Goal: Task Accomplishment & Management: Manage account settings

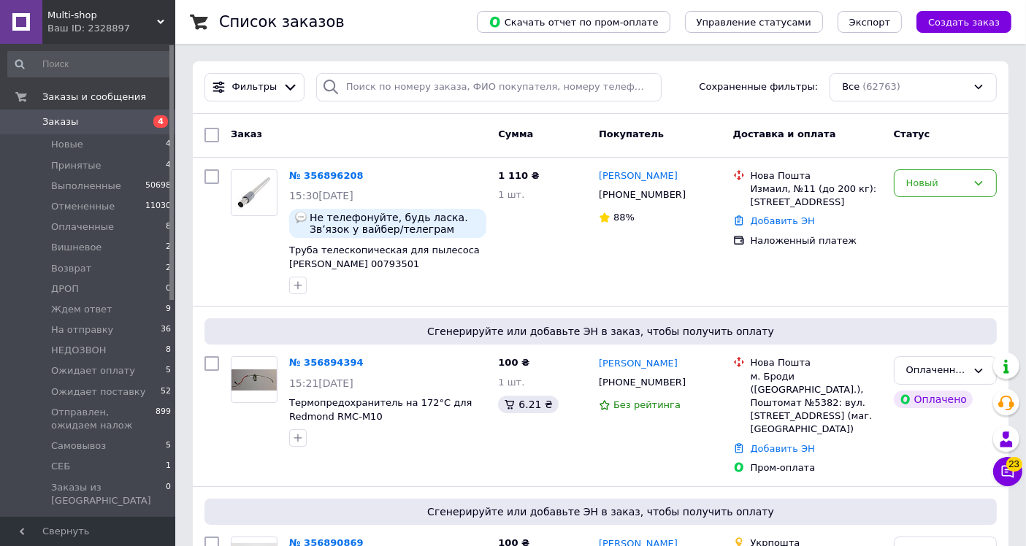
click at [123, 23] on div "Ваш ID: 2328897" at bounding box center [111, 28] width 128 height 13
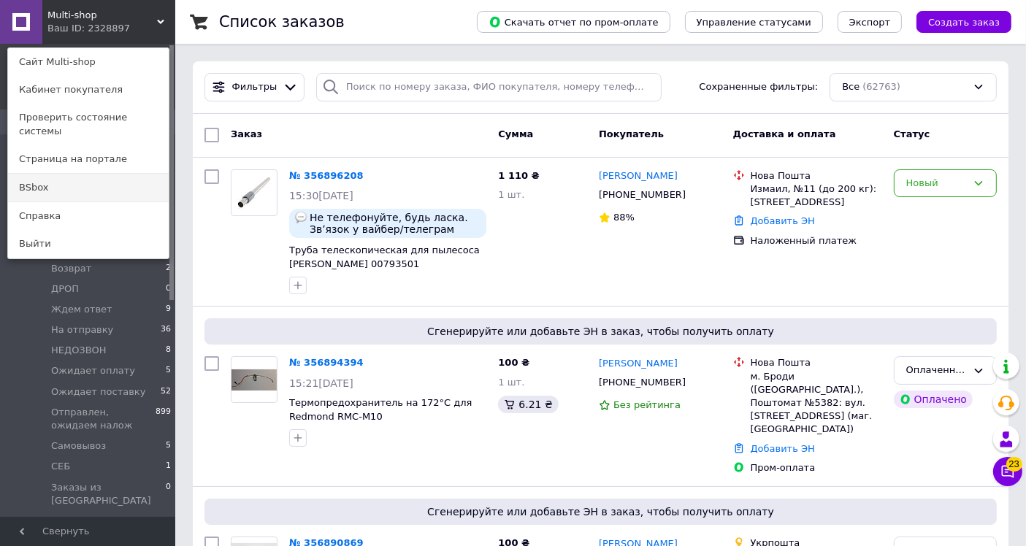
click at [66, 177] on link "BSbox" at bounding box center [88, 188] width 161 height 28
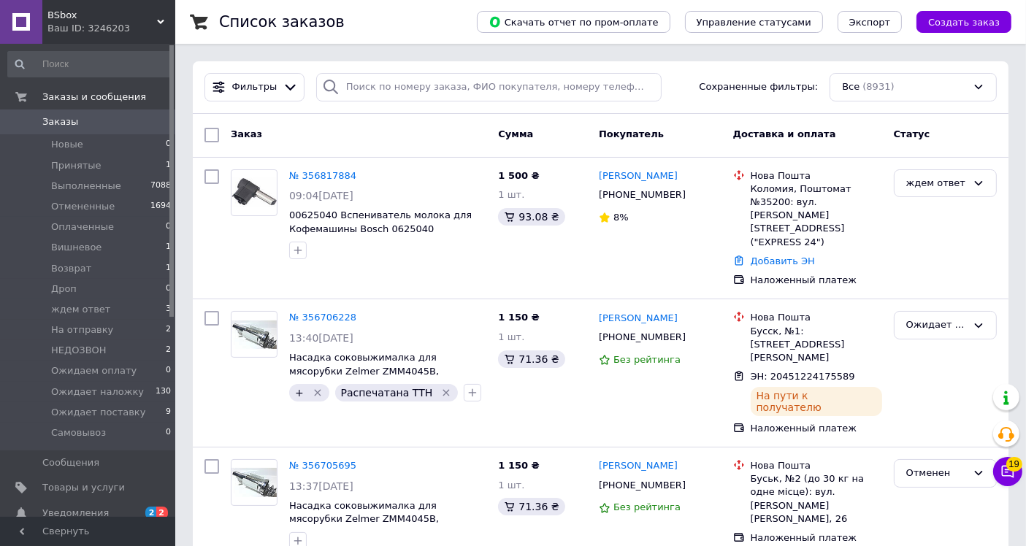
click at [359, 139] on div "Заказ" at bounding box center [358, 135] width 267 height 26
click at [402, 130] on div "Заказ" at bounding box center [358, 135] width 267 height 26
click at [60, 126] on span "Заказы" at bounding box center [60, 121] width 36 height 13
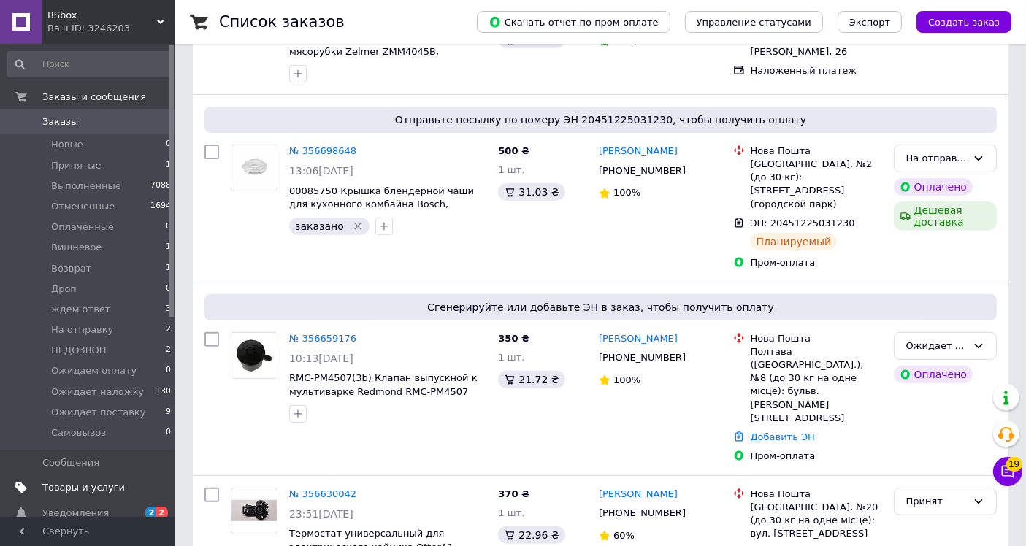
scroll to position [486, 0]
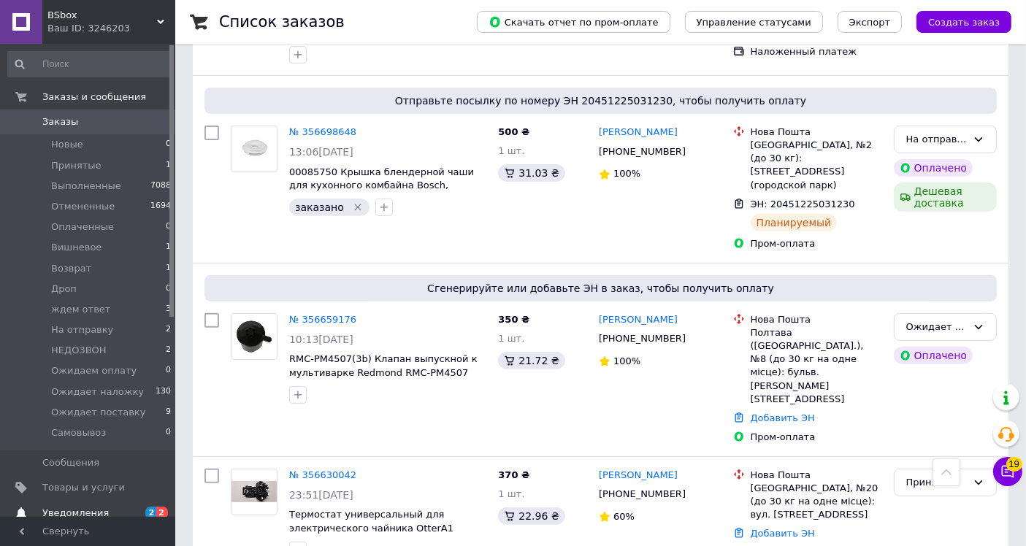
click at [80, 512] on span "Уведомления" at bounding box center [75, 513] width 66 height 13
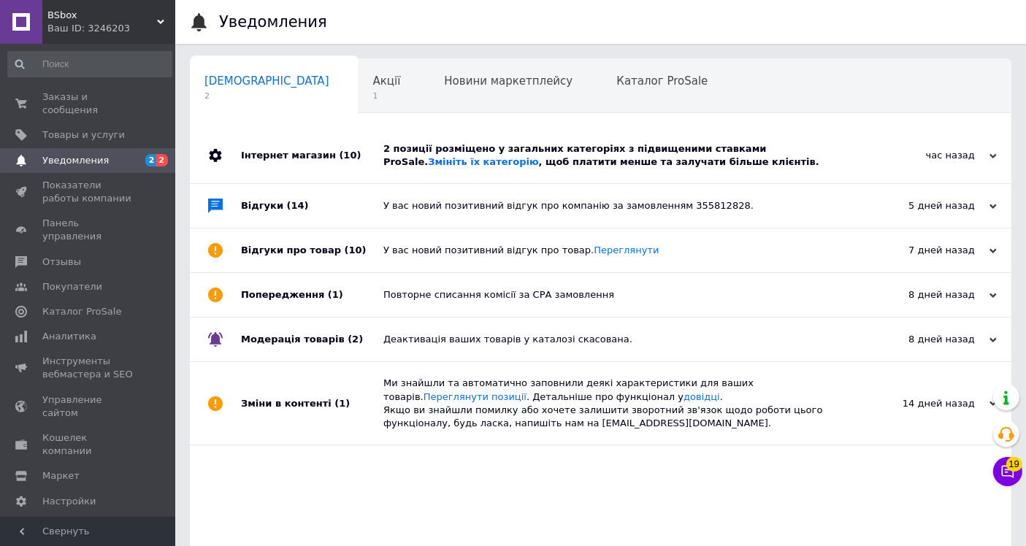
click at [673, 171] on div "2 позиції розміщено у загальних категоріях з підвищеними ставками ProSale. Змін…" at bounding box center [616, 156] width 467 height 56
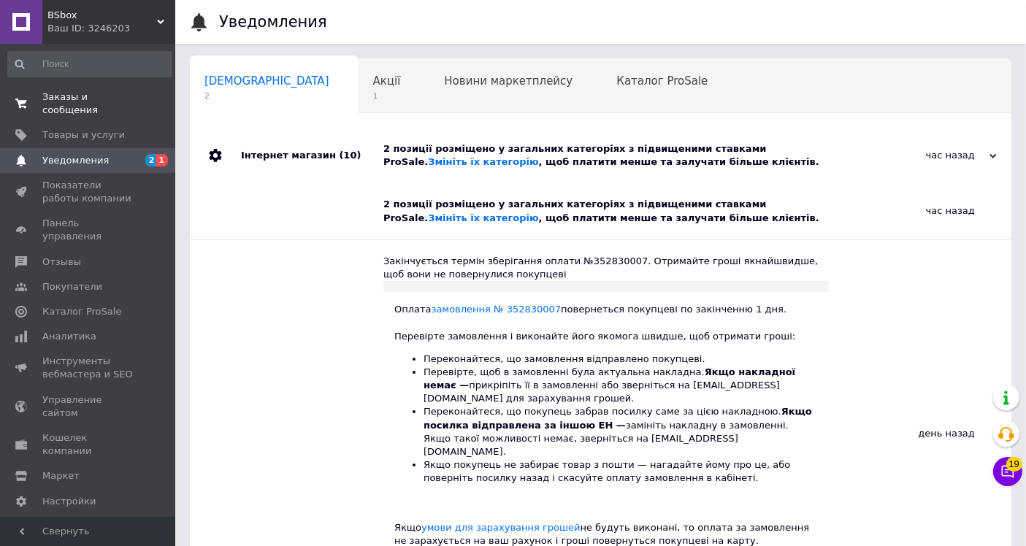
click at [126, 93] on span "Заказы и сообщения" at bounding box center [88, 104] width 93 height 26
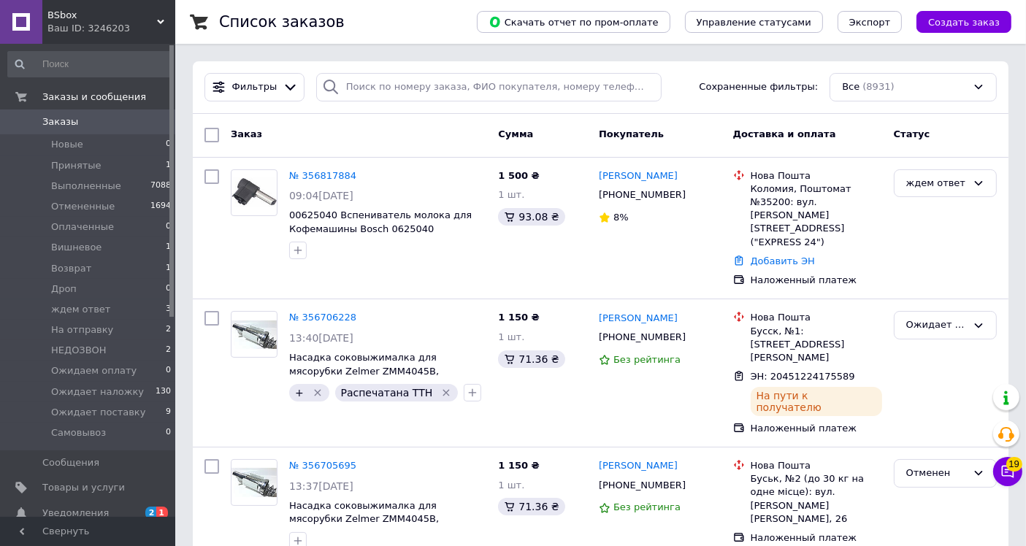
drag, startPoint x: 356, startPoint y: 130, endPoint x: 355, endPoint y: 176, distance: 46.0
click at [356, 129] on div "Заказ" at bounding box center [358, 135] width 267 height 26
click at [129, 163] on li "Принятые 1" at bounding box center [90, 166] width 180 height 20
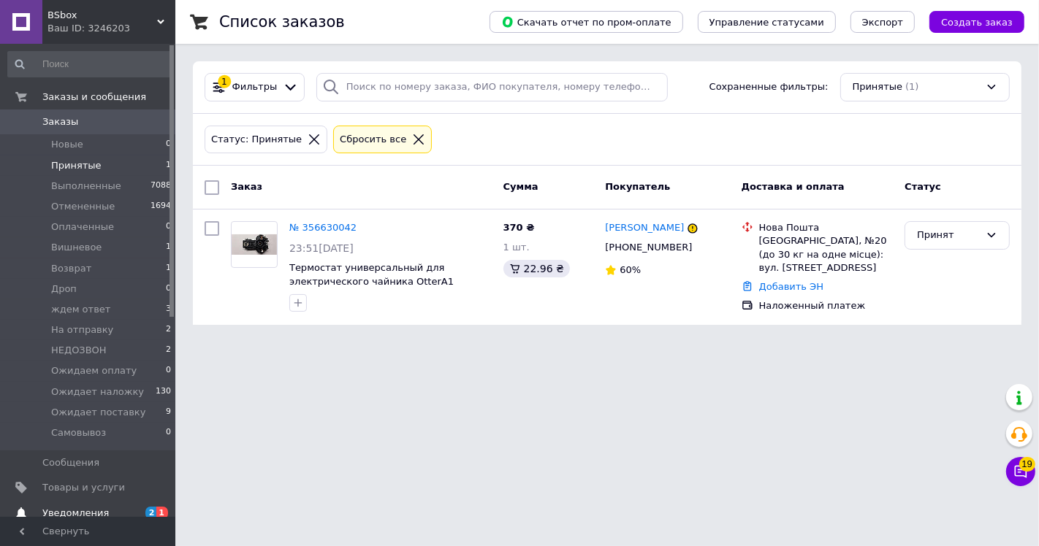
click at [126, 513] on span "Уведомления" at bounding box center [88, 513] width 93 height 13
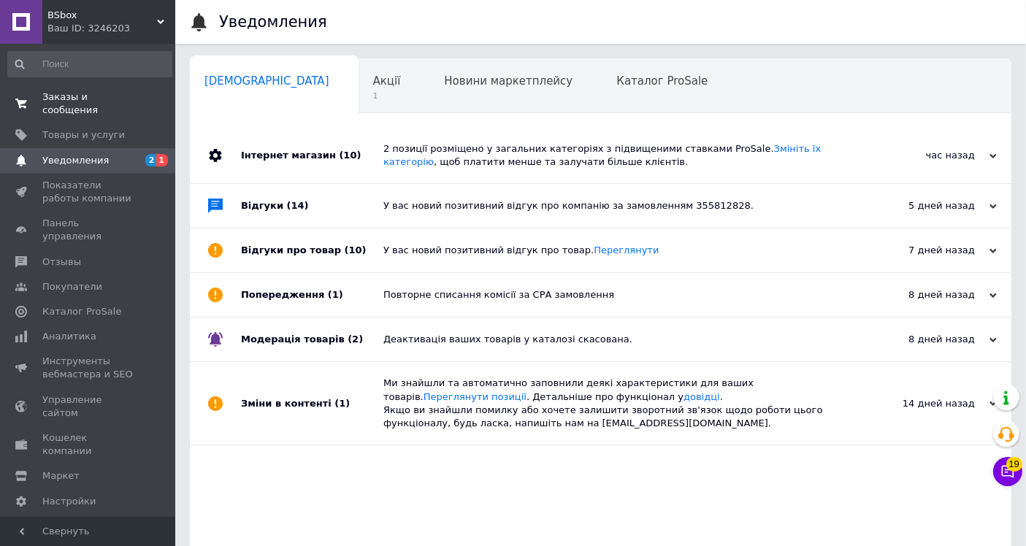
click at [77, 96] on span "Заказы и сообщения" at bounding box center [88, 104] width 93 height 26
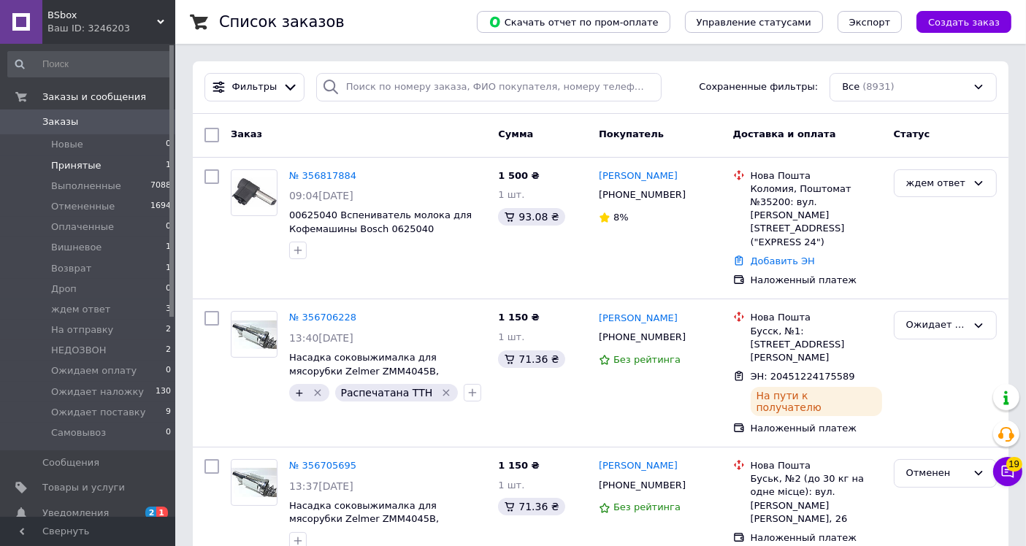
click at [121, 172] on li "Принятые 1" at bounding box center [90, 166] width 180 height 20
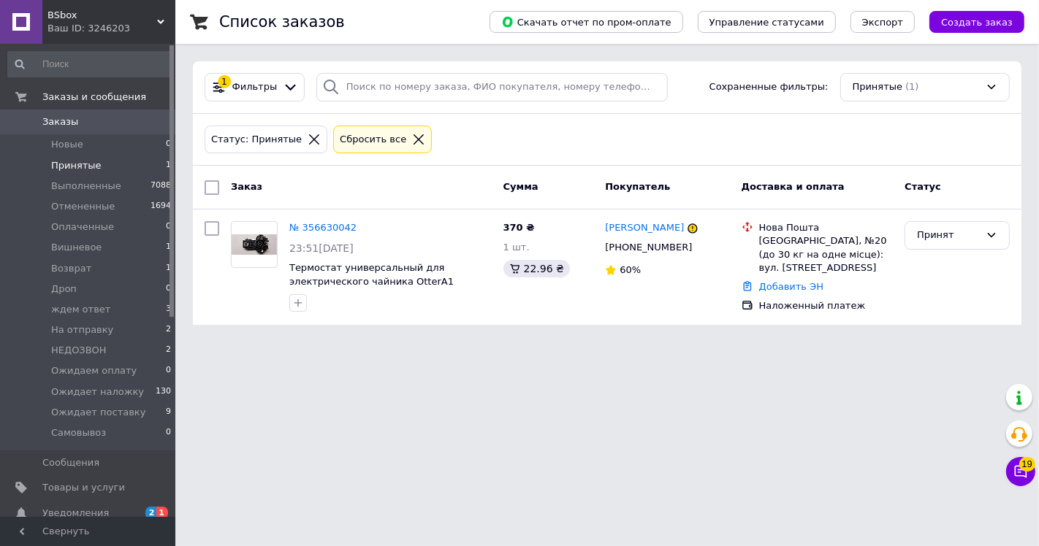
click at [91, 26] on div "Ваш ID: 3246203" at bounding box center [111, 28] width 128 height 13
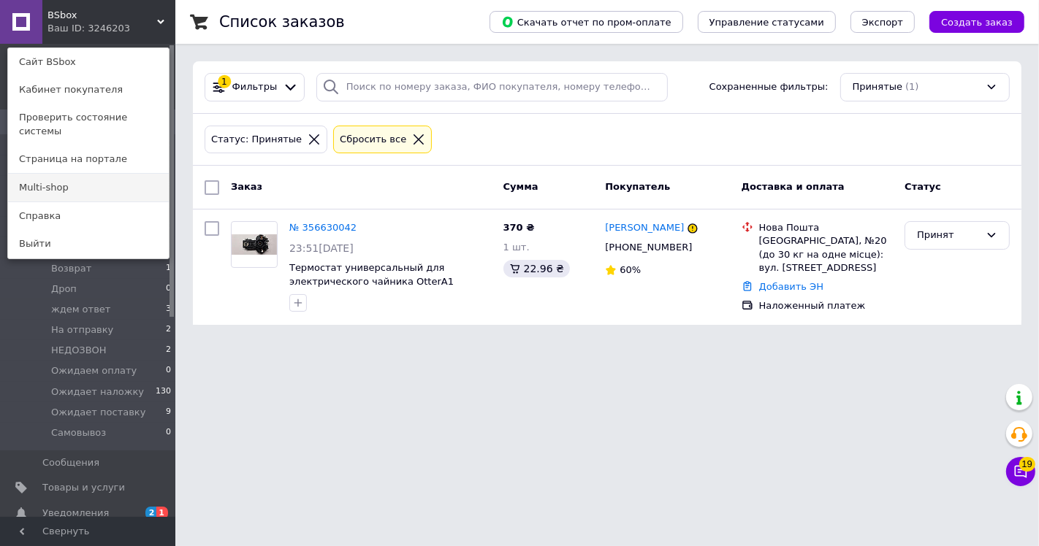
click at [85, 184] on link "Multi-shop" at bounding box center [88, 188] width 161 height 28
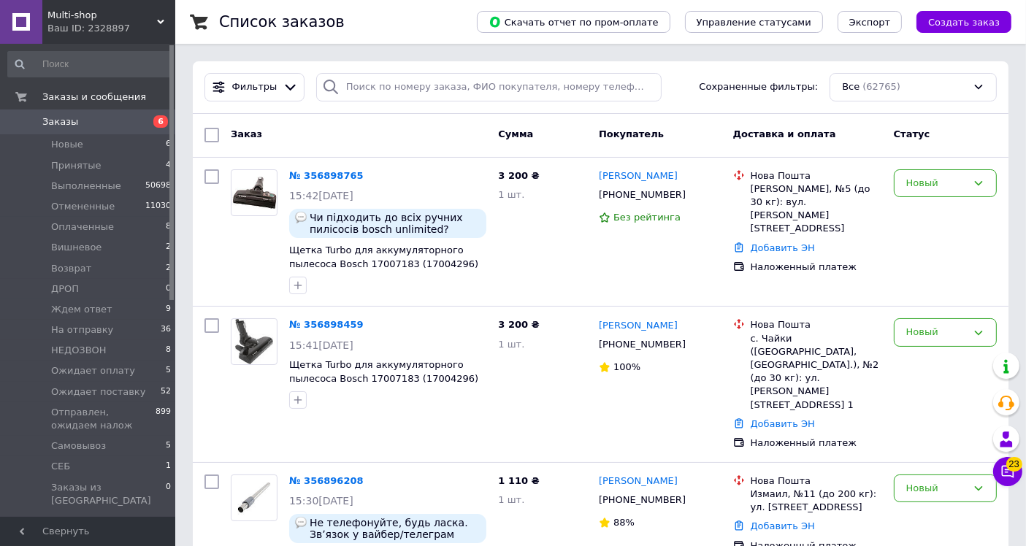
click at [430, 136] on div "Заказ" at bounding box center [358, 135] width 267 height 26
click at [91, 333] on span "На отправку" at bounding box center [82, 330] width 62 height 13
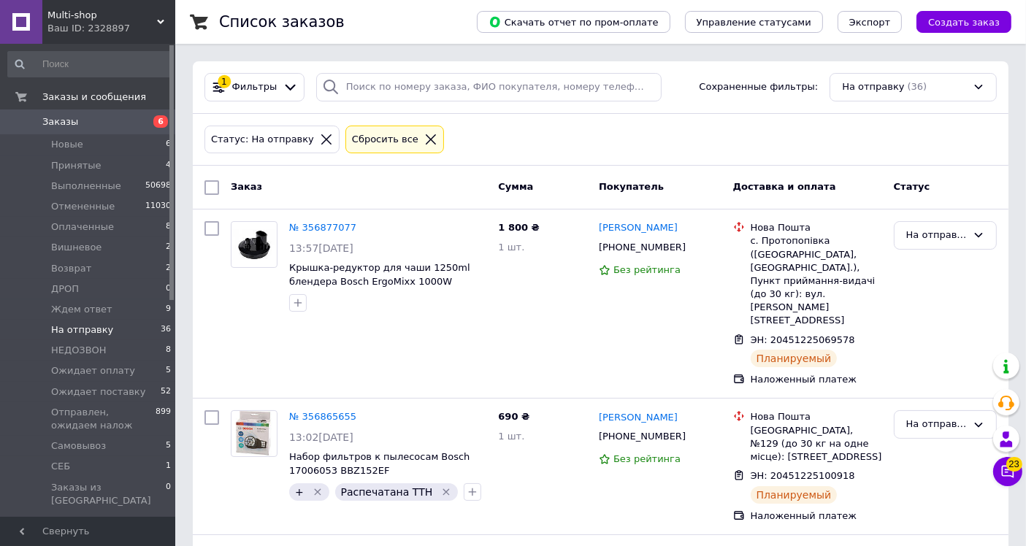
click at [469, 139] on div "Статус: На отправку Сбросить все" at bounding box center [601, 140] width 798 height 34
click at [79, 145] on span "Новые" at bounding box center [67, 144] width 32 height 13
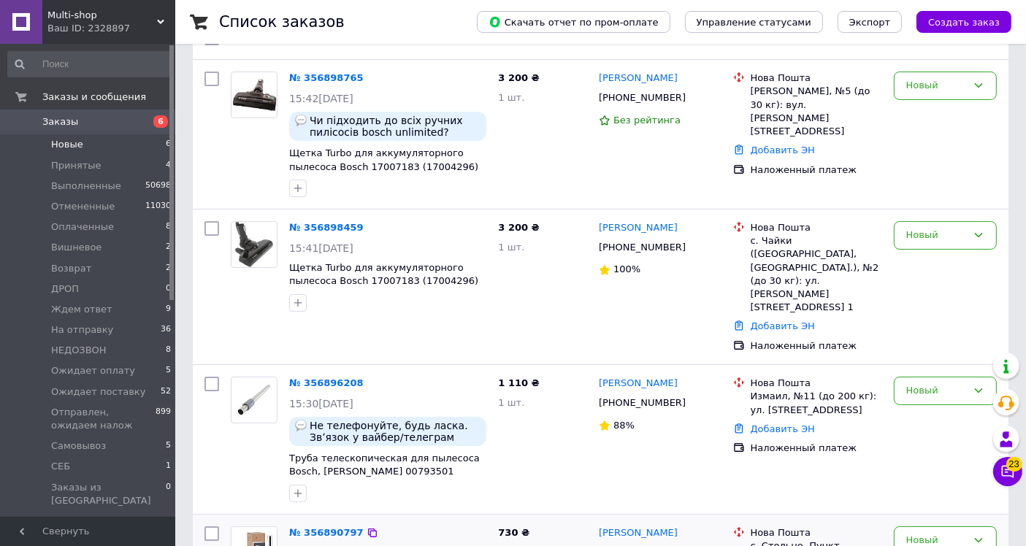
scroll to position [452, 0]
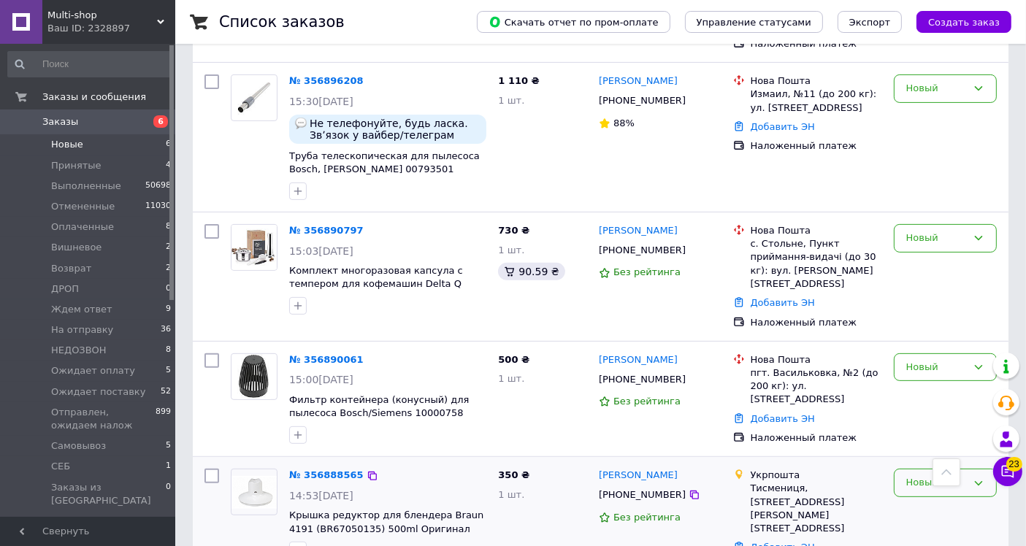
click at [921, 476] on div "Новый" at bounding box center [936, 483] width 61 height 15
click at [915, 500] on li "Принят" at bounding box center [946, 513] width 102 height 27
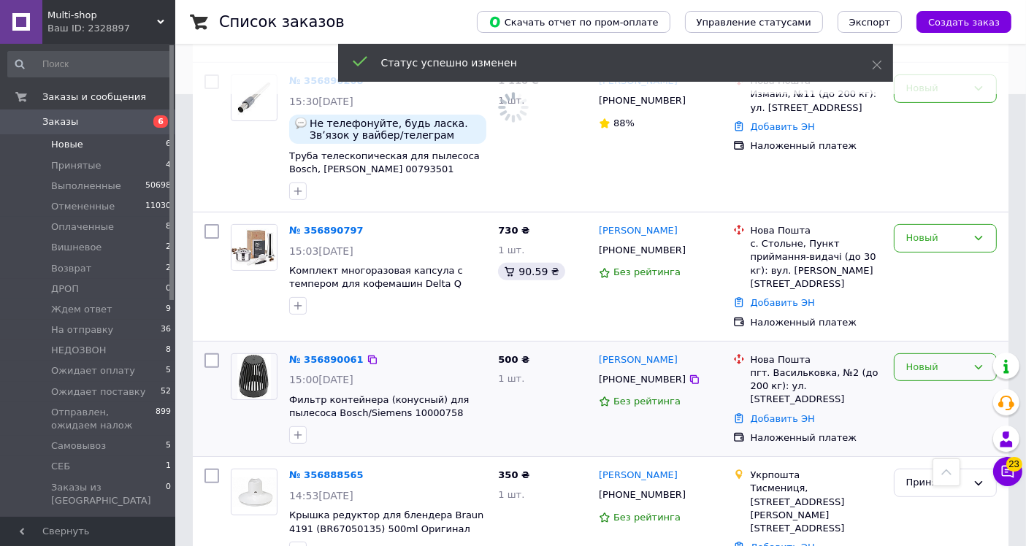
click at [930, 360] on div "Новый" at bounding box center [936, 367] width 61 height 15
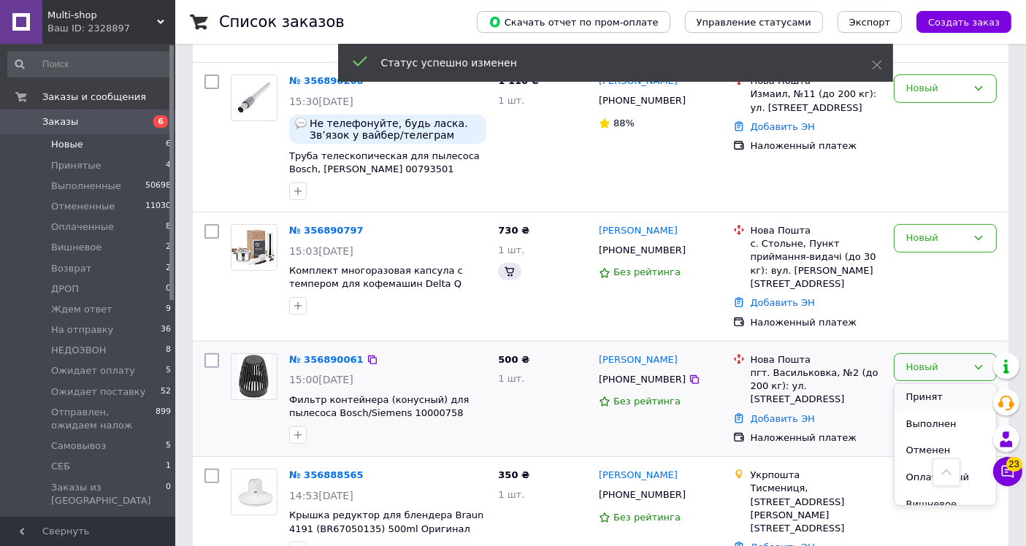
click at [928, 384] on li "Принят" at bounding box center [946, 397] width 102 height 27
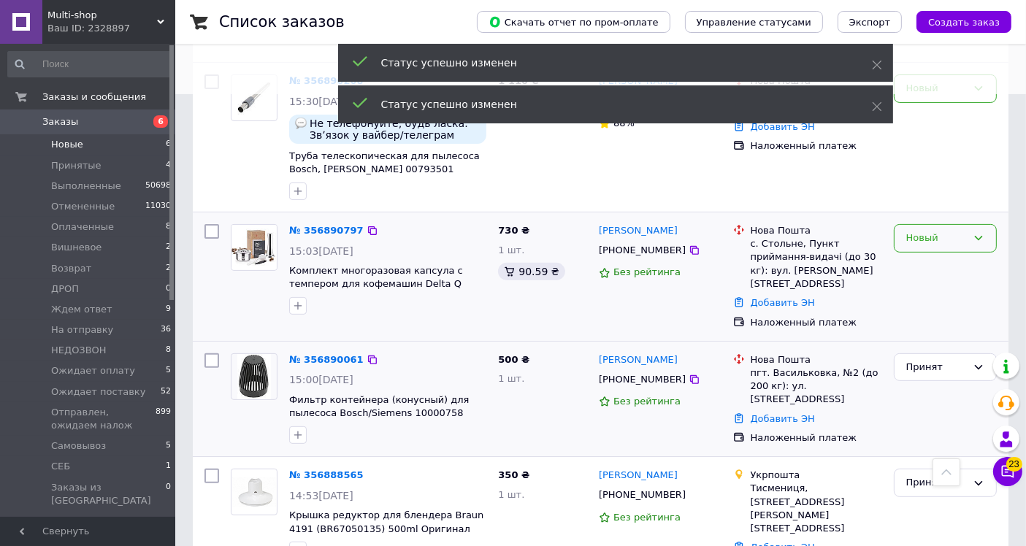
click at [926, 231] on div "Новый" at bounding box center [936, 238] width 61 height 15
click at [924, 256] on li "Принят" at bounding box center [946, 269] width 102 height 27
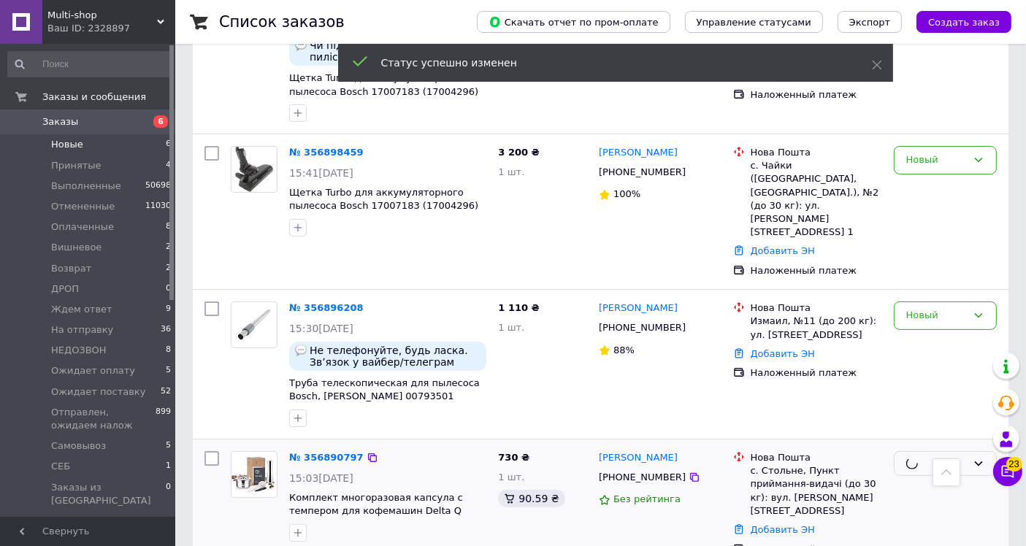
scroll to position [208, 0]
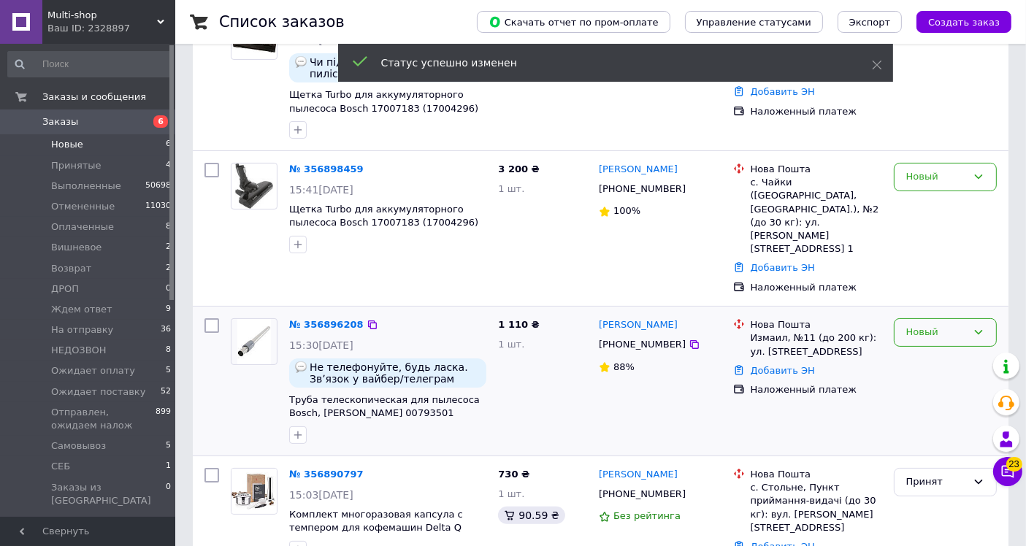
click at [915, 325] on div "Новый" at bounding box center [936, 332] width 61 height 15
click at [914, 350] on li "Принят" at bounding box center [946, 363] width 102 height 27
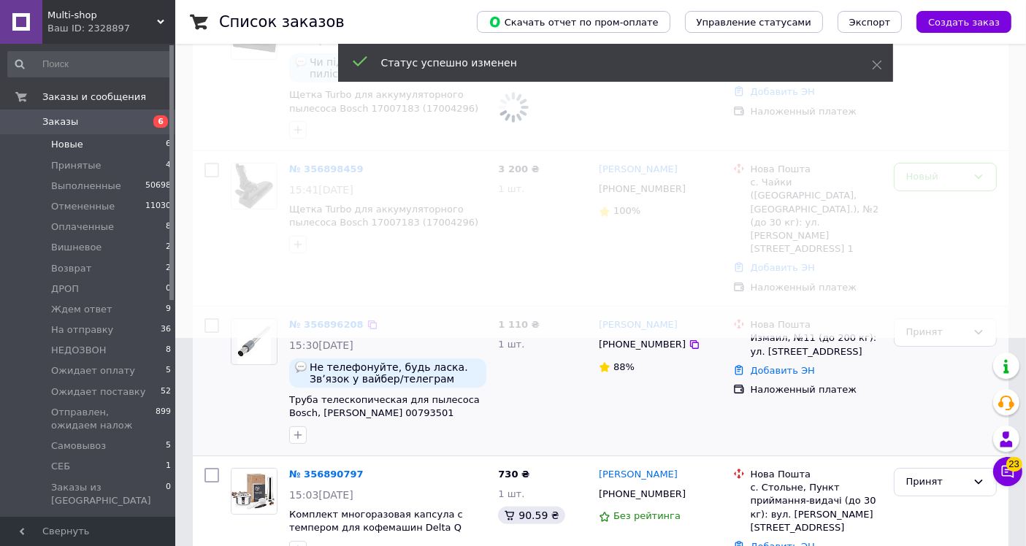
click at [932, 179] on span at bounding box center [513, 65] width 1026 height 546
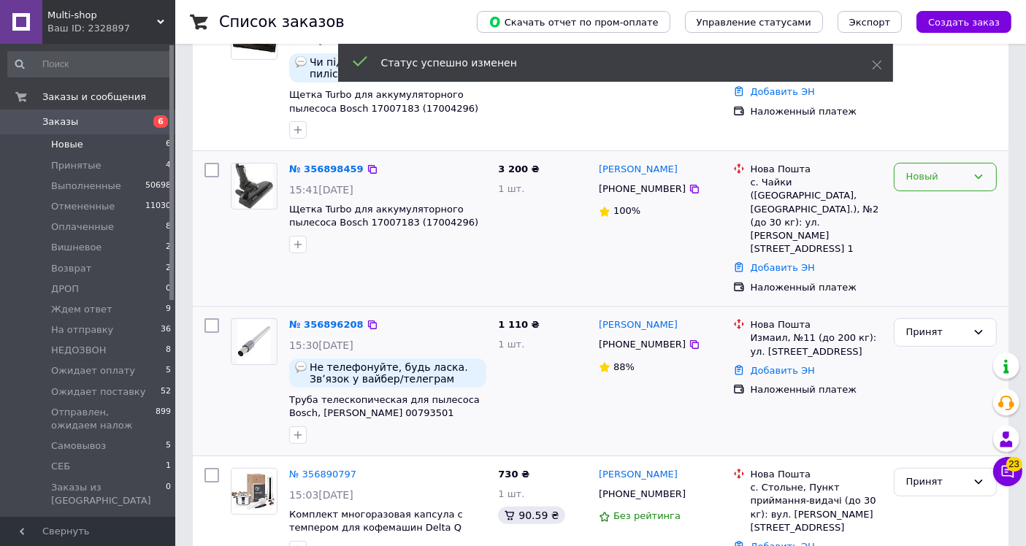
click at [929, 176] on div "Новый" at bounding box center [936, 176] width 61 height 15
click at [924, 212] on li "Принят" at bounding box center [946, 207] width 102 height 27
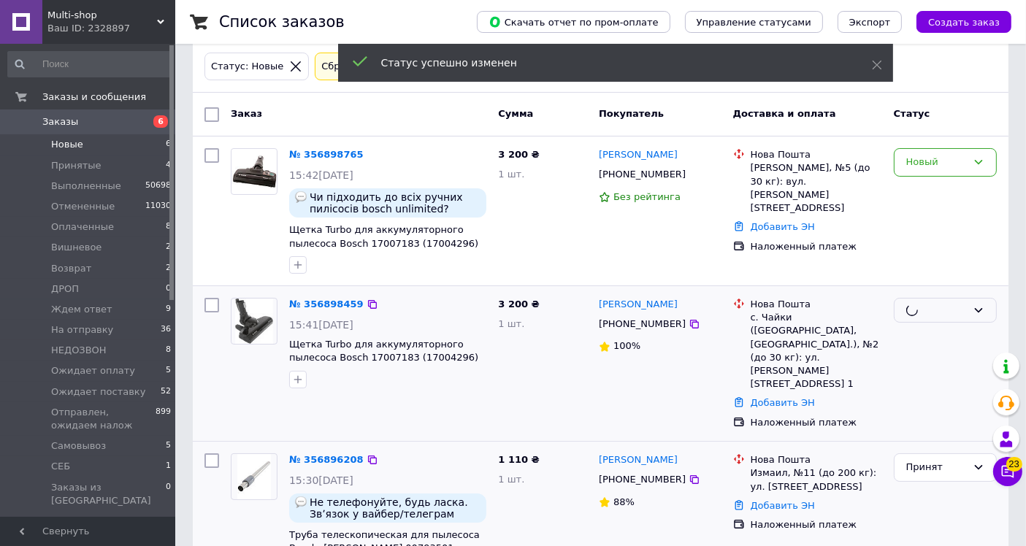
scroll to position [0, 0]
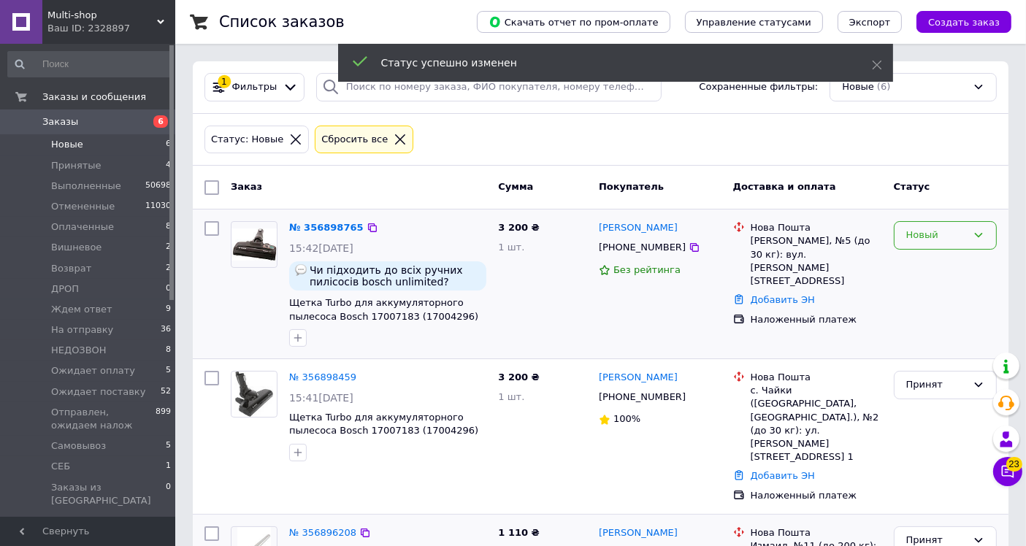
click at [928, 240] on div "Новый" at bounding box center [936, 235] width 61 height 15
click at [928, 264] on li "Принят" at bounding box center [946, 266] width 102 height 27
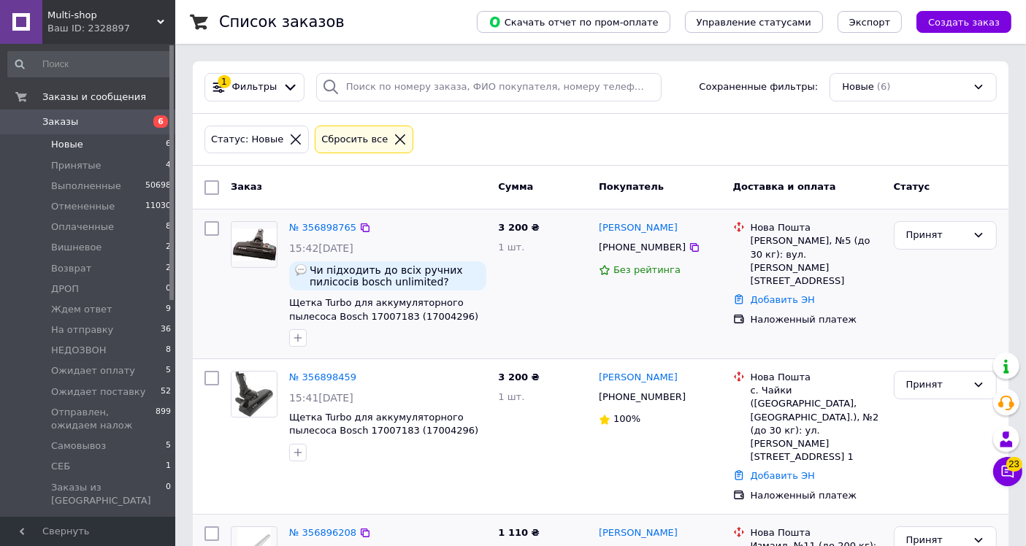
click at [60, 118] on span "Заказы" at bounding box center [60, 121] width 36 height 13
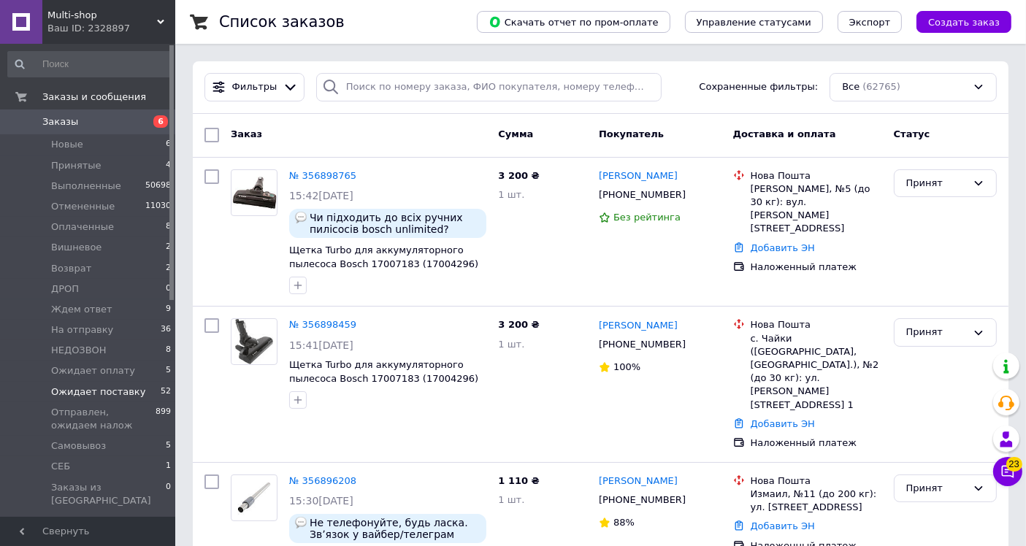
click at [123, 392] on span "Ожидает поставку" at bounding box center [98, 392] width 94 height 13
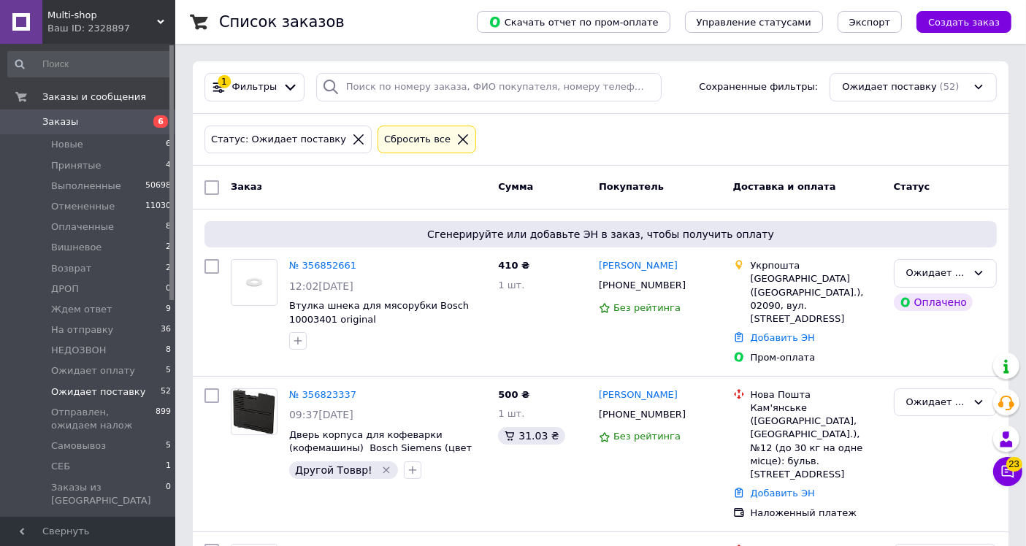
click at [533, 145] on div "Статус: Ожидает поставку Сбросить все" at bounding box center [601, 140] width 798 height 34
click at [80, 143] on li "Новые 6" at bounding box center [90, 144] width 180 height 20
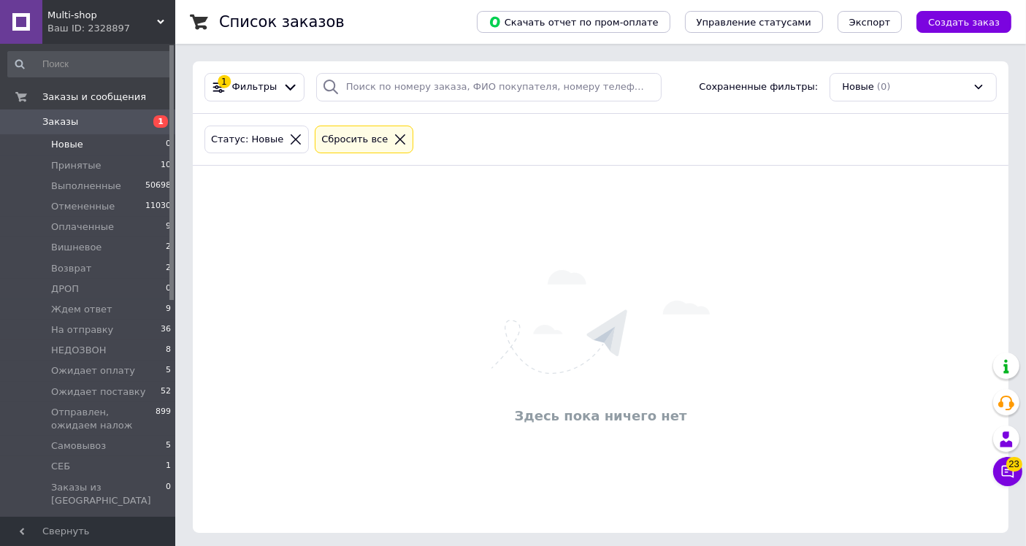
click at [544, 130] on div "Статус: Новые Сбросить все" at bounding box center [601, 140] width 798 height 34
click at [104, 395] on span "Ожидает поставку" at bounding box center [98, 392] width 94 height 13
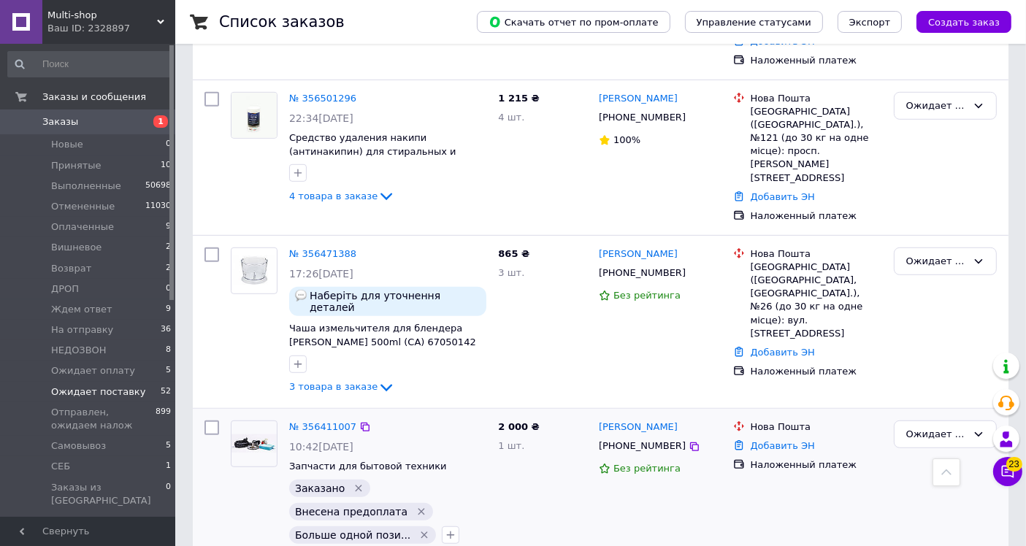
scroll to position [893, 0]
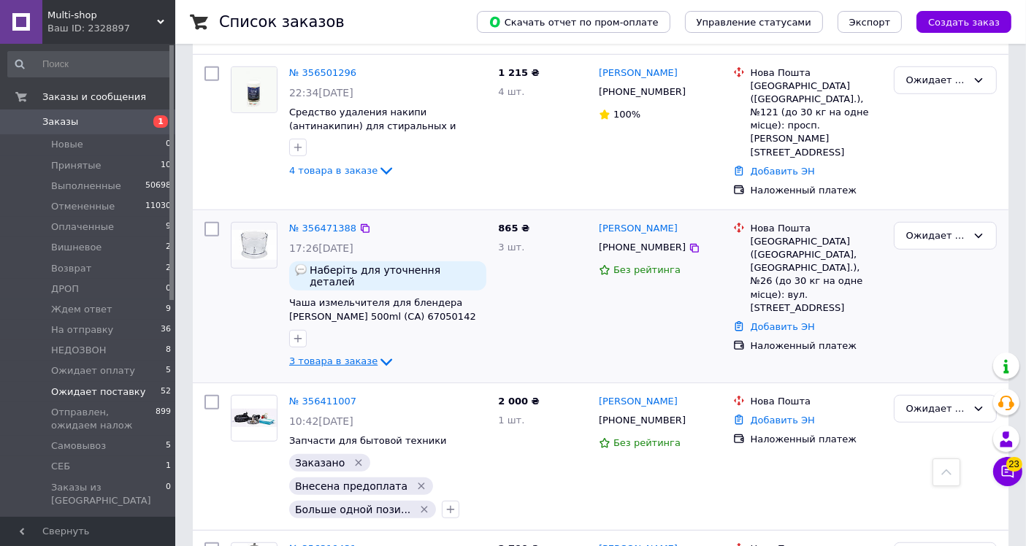
click at [378, 354] on icon at bounding box center [387, 363] width 18 height 18
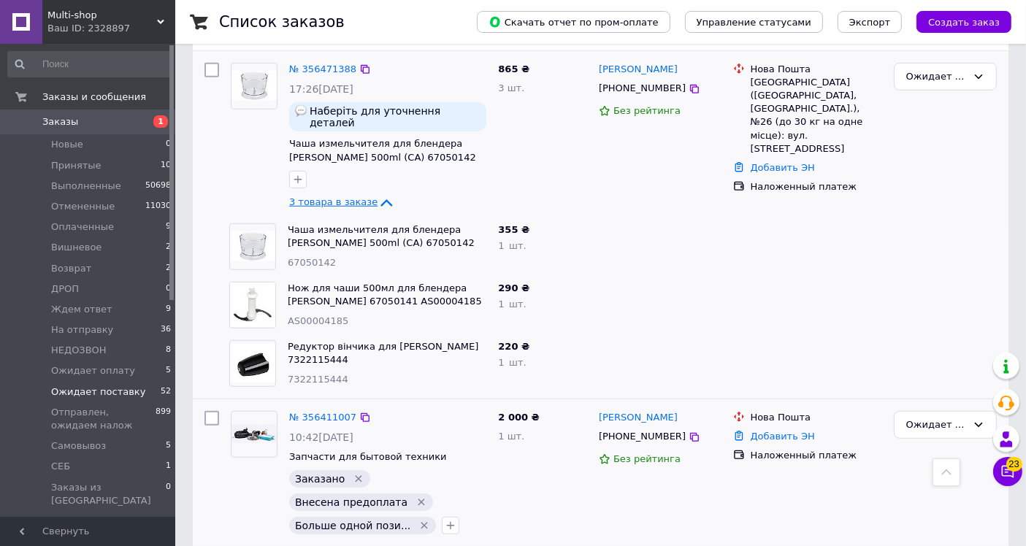
scroll to position [1055, 0]
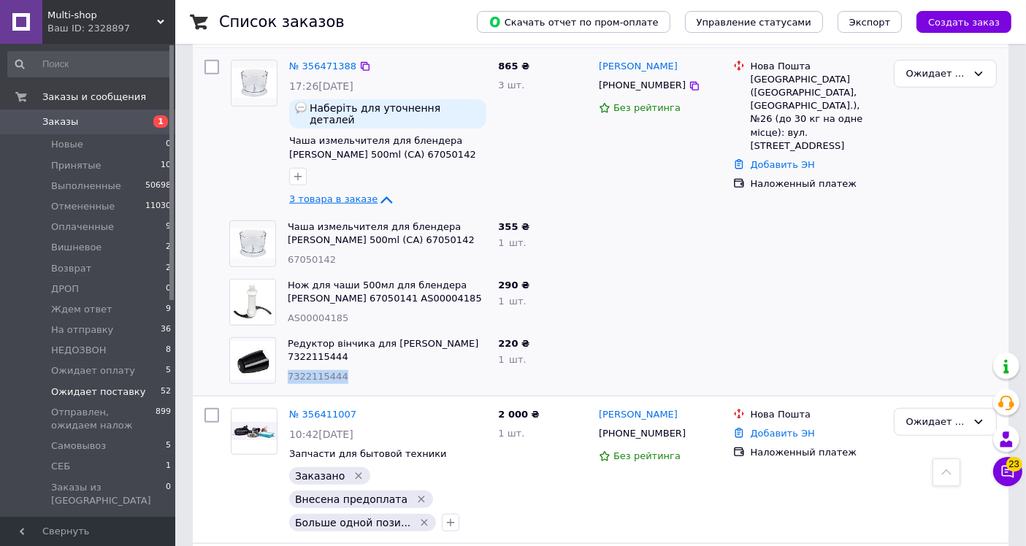
drag, startPoint x: 336, startPoint y: 296, endPoint x: 289, endPoint y: 291, distance: 47.0
click at [289, 370] on div "7322115444" at bounding box center [387, 377] width 199 height 14
copy span "7322115444"
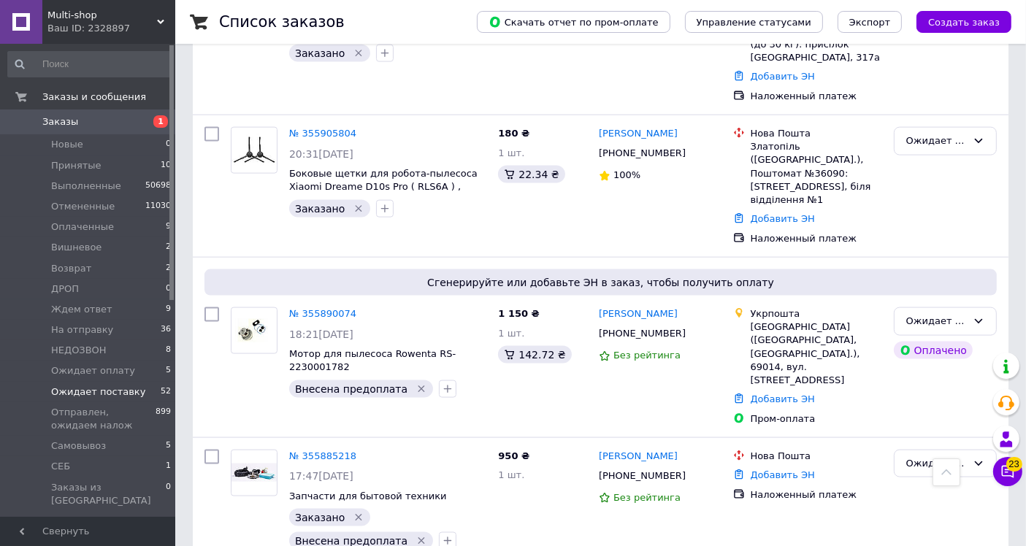
scroll to position [2028, 0]
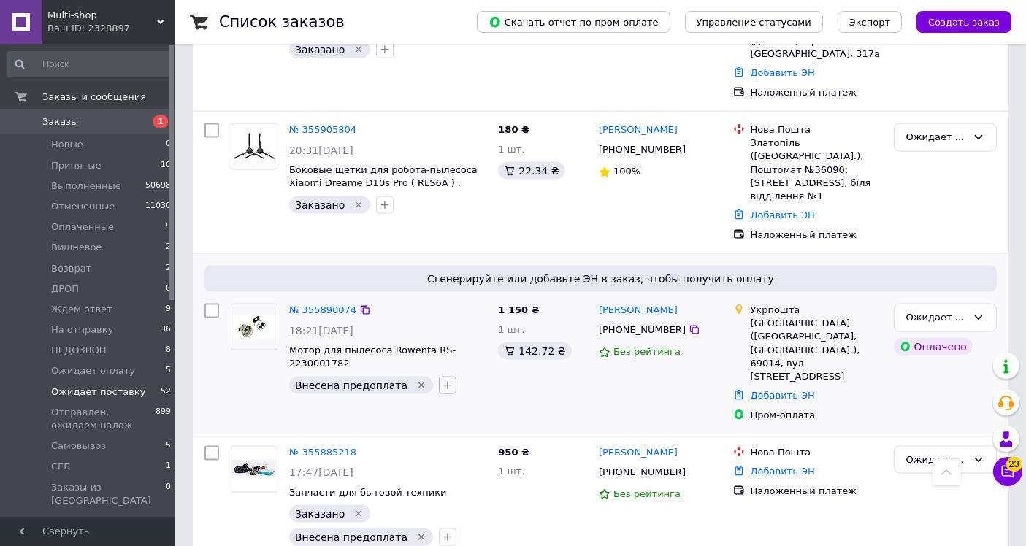
click at [442, 380] on icon "button" at bounding box center [448, 386] width 12 height 12
drag, startPoint x: 485, startPoint y: 401, endPoint x: 495, endPoint y: 420, distance: 21.6
click at [485, 533] on label "Заказано" at bounding box center [486, 538] width 46 height 11
checkbox input "true"
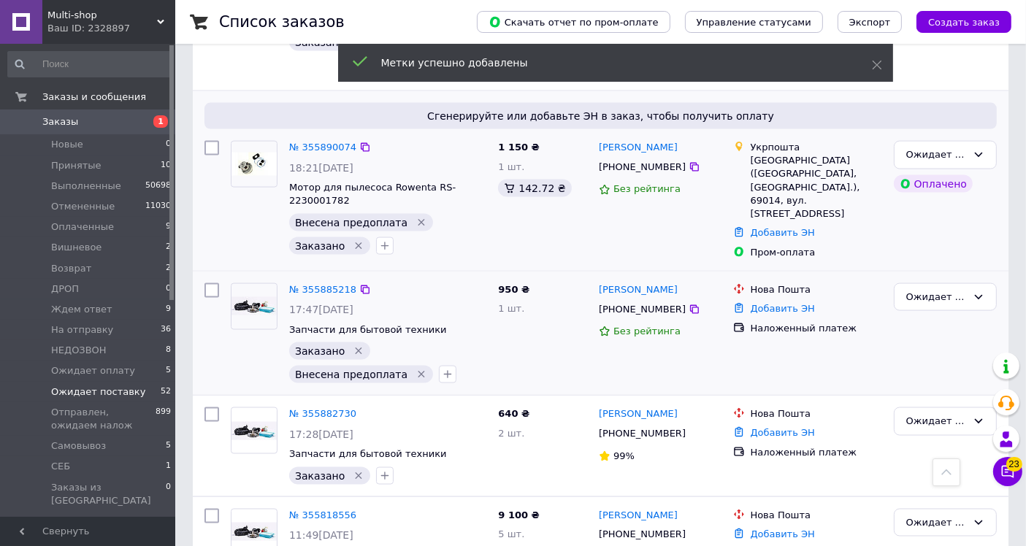
scroll to position [2110, 0]
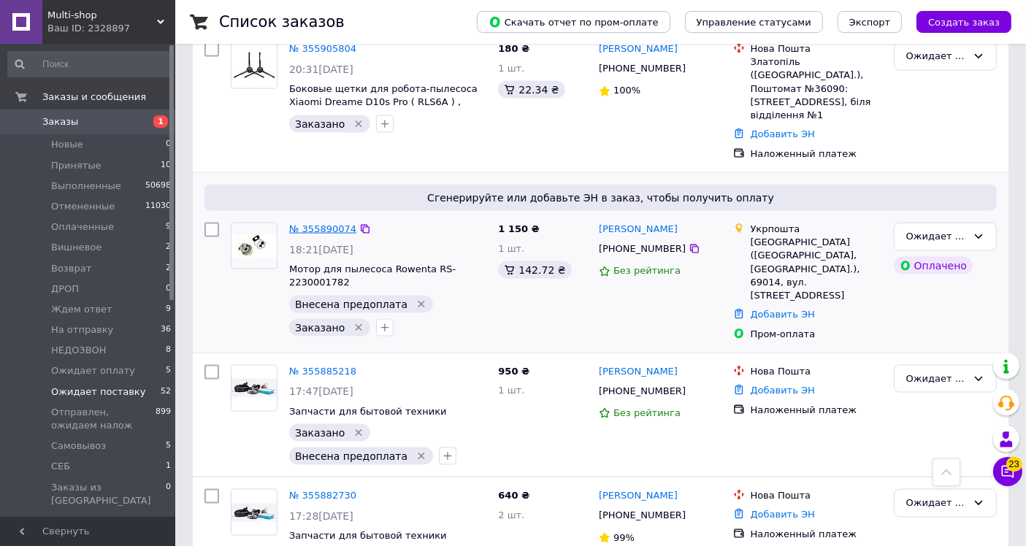
click at [325, 224] on link "№ 355890074" at bounding box center [322, 229] width 67 height 11
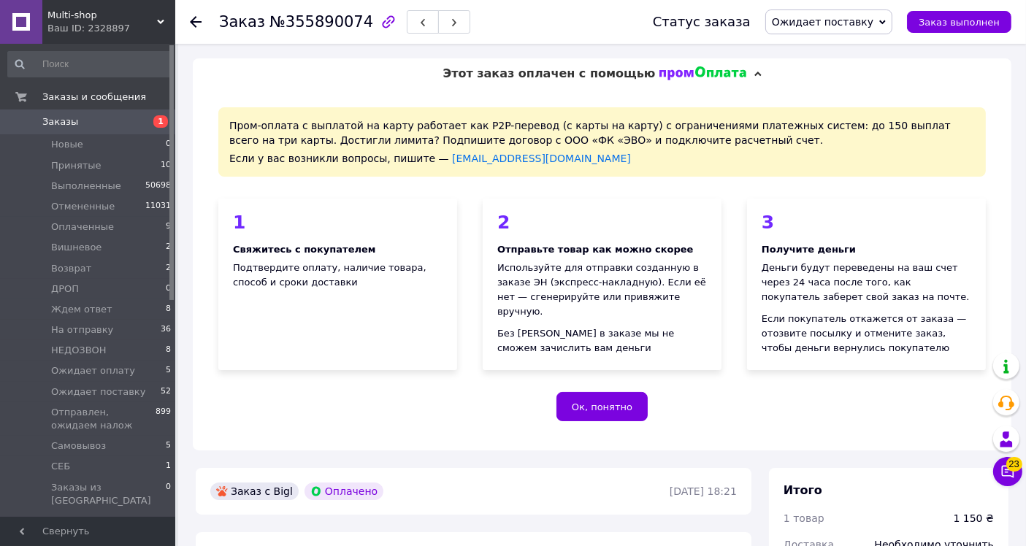
click at [78, 121] on span "Заказы" at bounding box center [88, 121] width 93 height 13
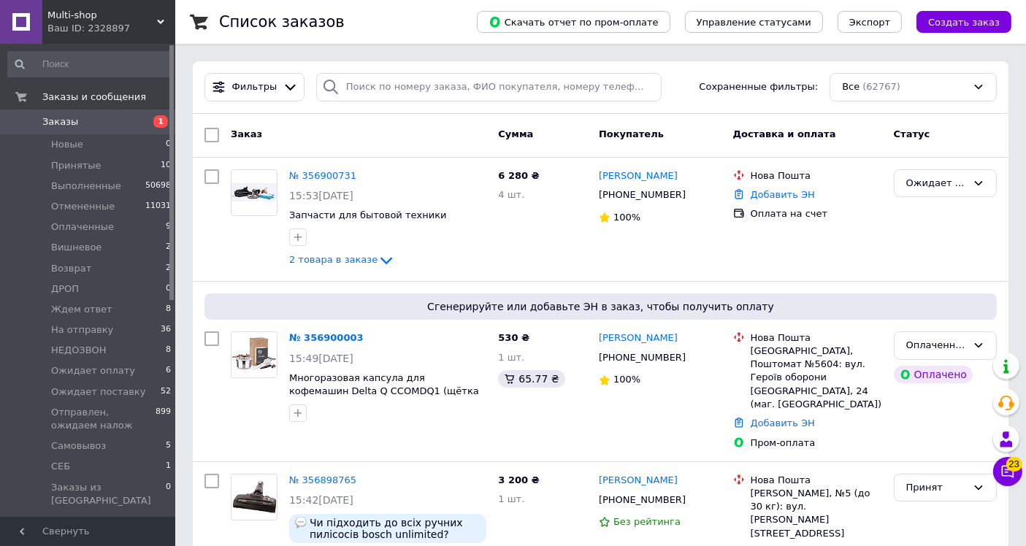
click at [91, 123] on span "Заказы" at bounding box center [88, 121] width 93 height 13
click at [378, 257] on icon at bounding box center [387, 261] width 18 height 18
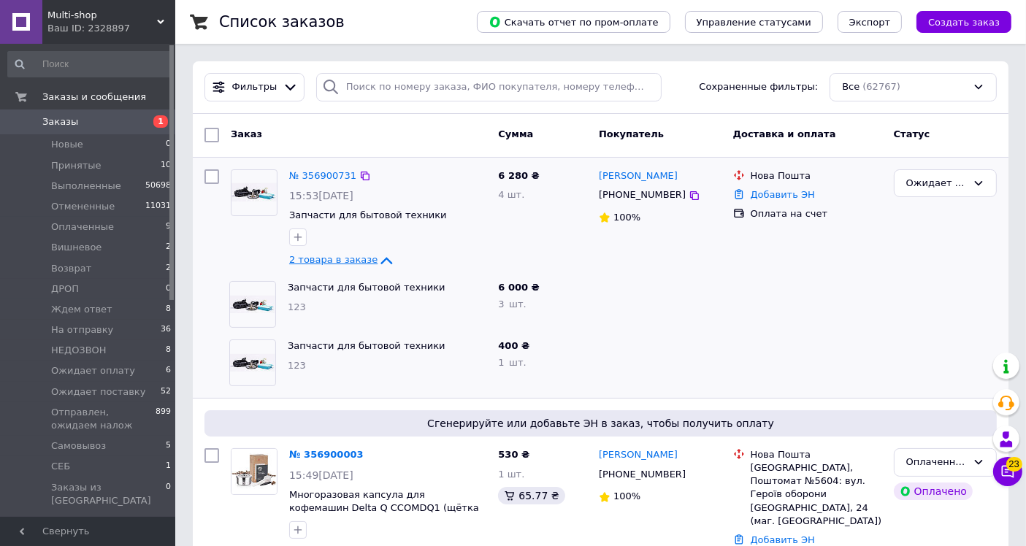
click at [381, 259] on icon at bounding box center [387, 260] width 12 height 7
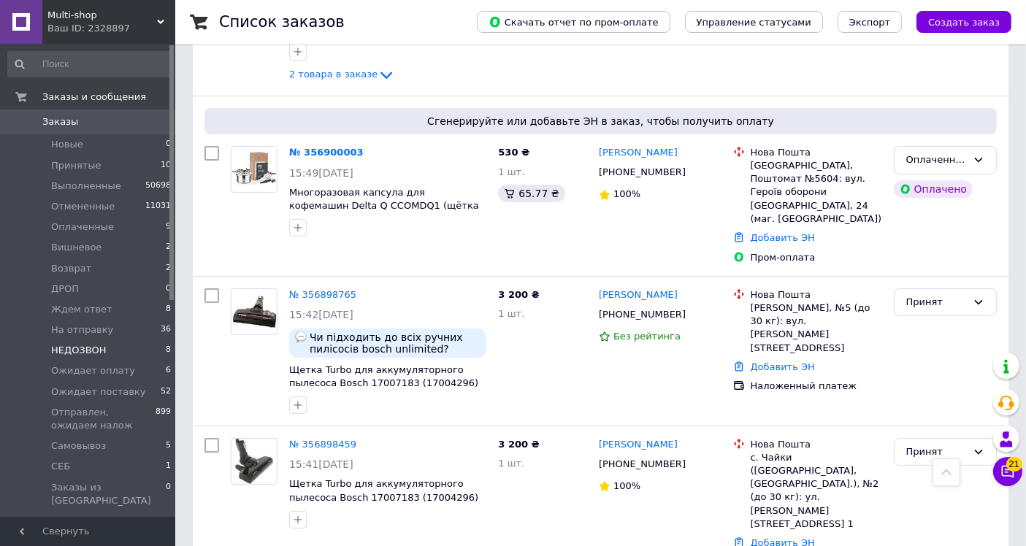
scroll to position [81, 0]
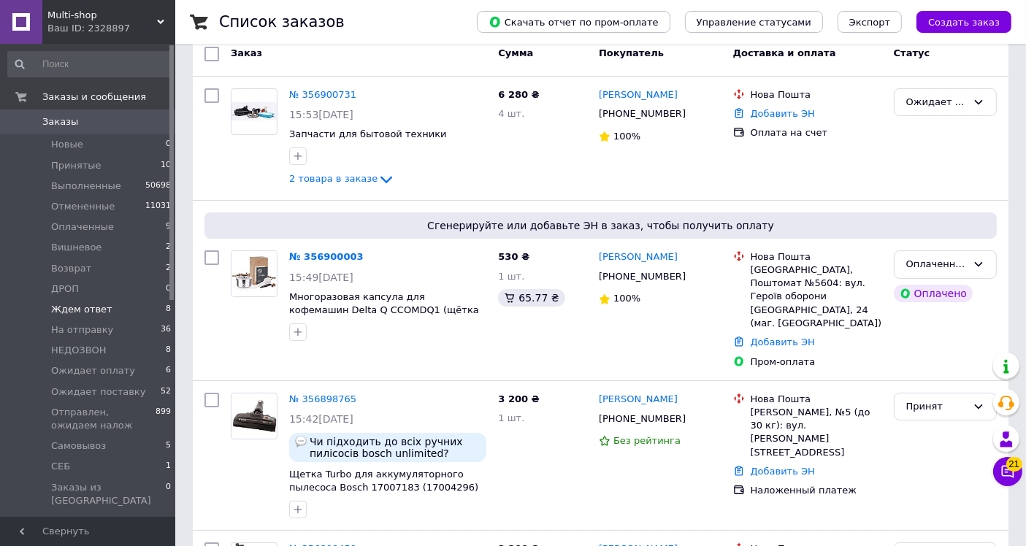
click at [90, 312] on span "Ждем ответ" at bounding box center [81, 309] width 61 height 13
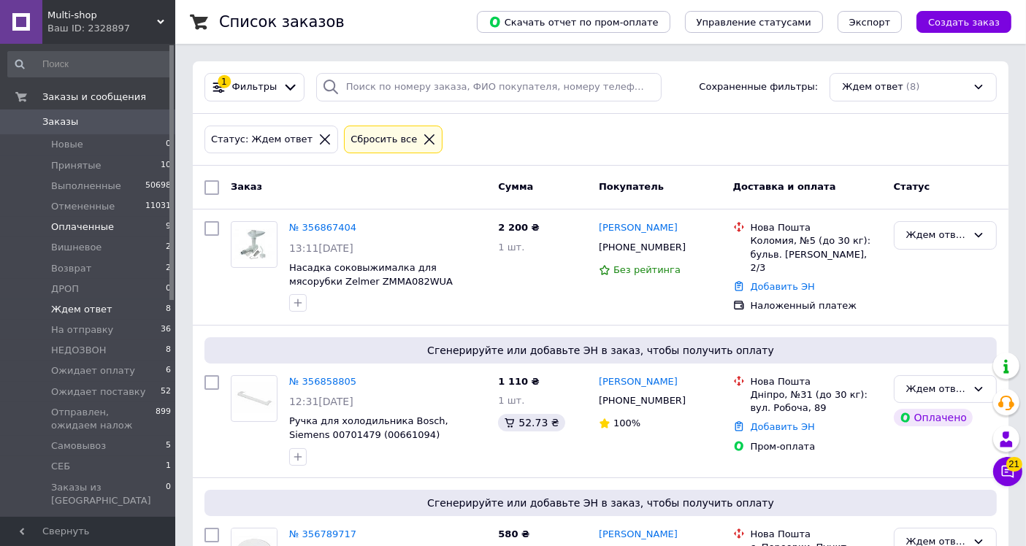
click at [115, 232] on li "Оплаченные 9" at bounding box center [90, 227] width 180 height 20
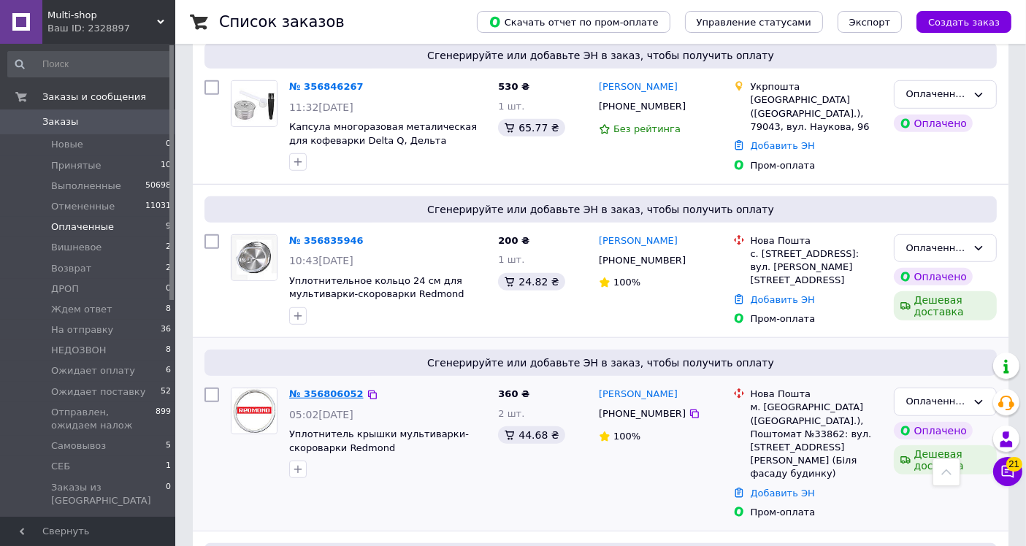
scroll to position [1072, 0]
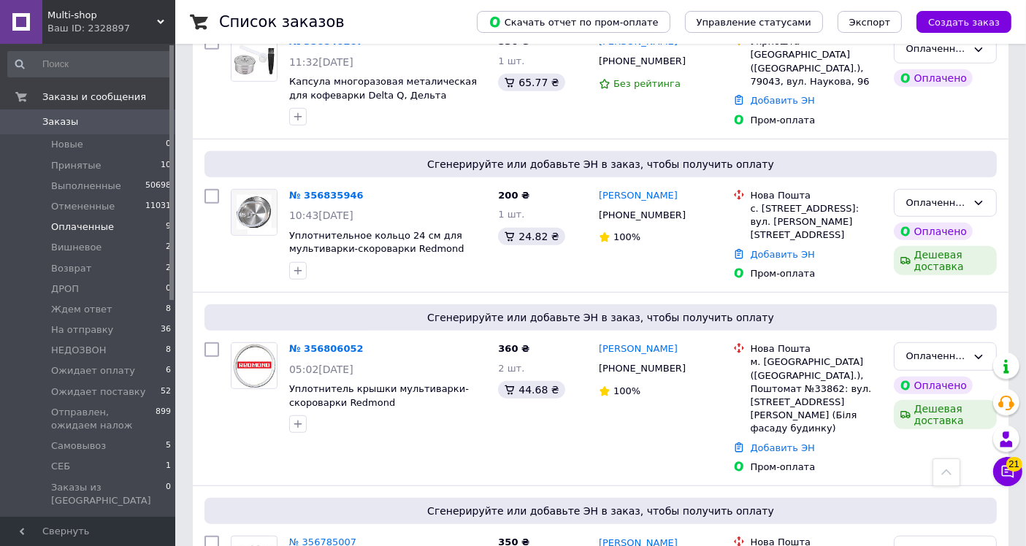
click at [118, 29] on div "Ваш ID: 2328897" at bounding box center [111, 28] width 128 height 13
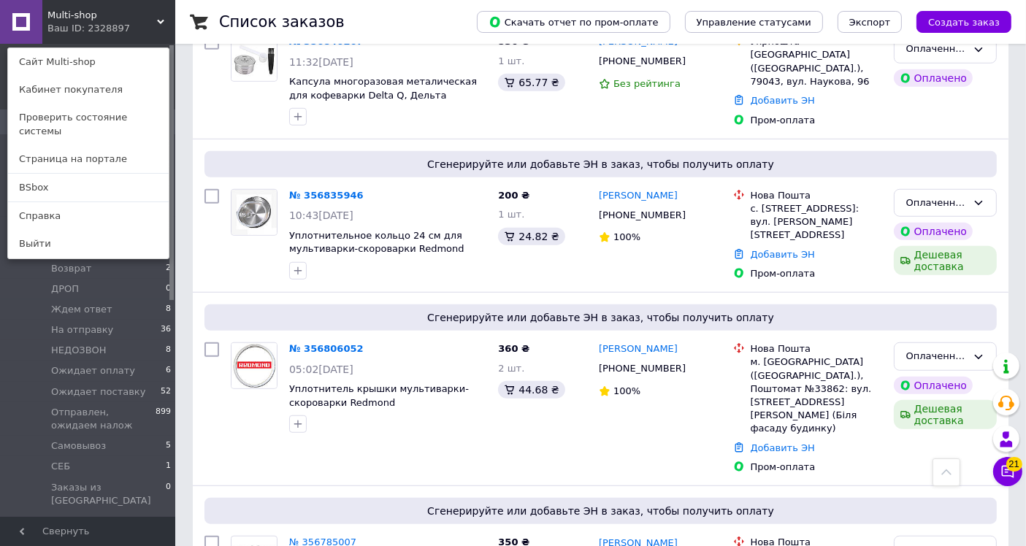
click at [66, 182] on link "BSbox" at bounding box center [88, 188] width 161 height 28
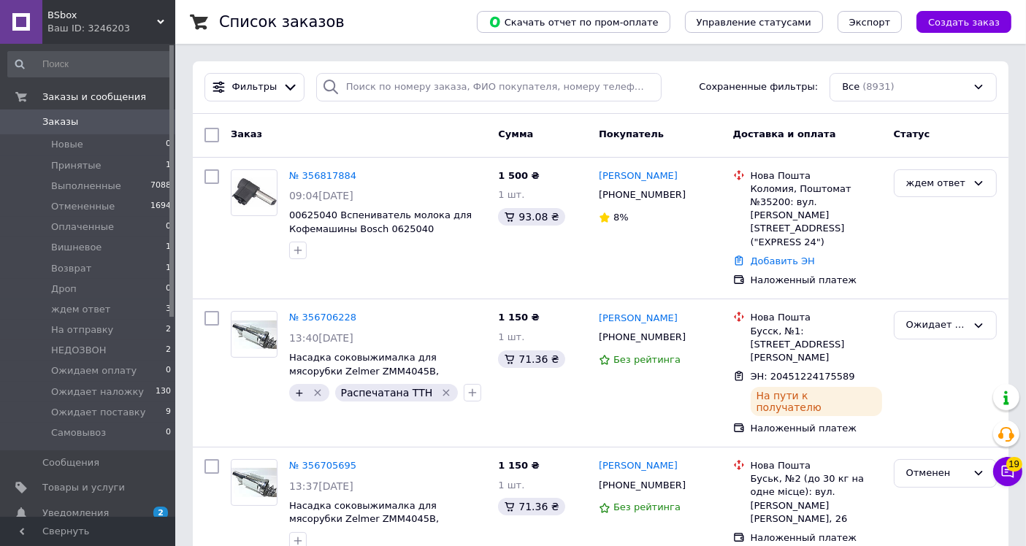
click at [114, 15] on span "BSbox" at bounding box center [102, 15] width 110 height 13
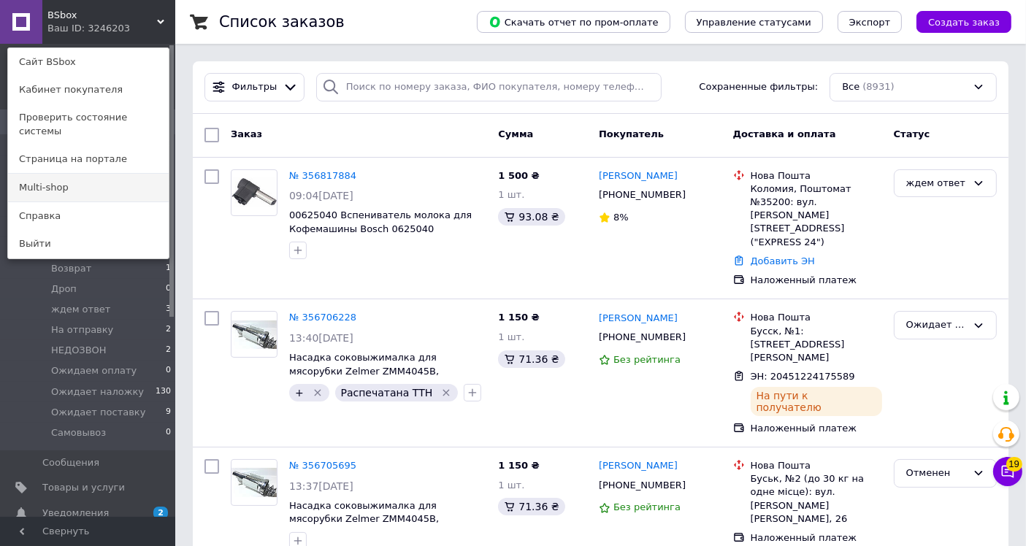
click at [81, 176] on link "Multi-shop" at bounding box center [88, 188] width 161 height 28
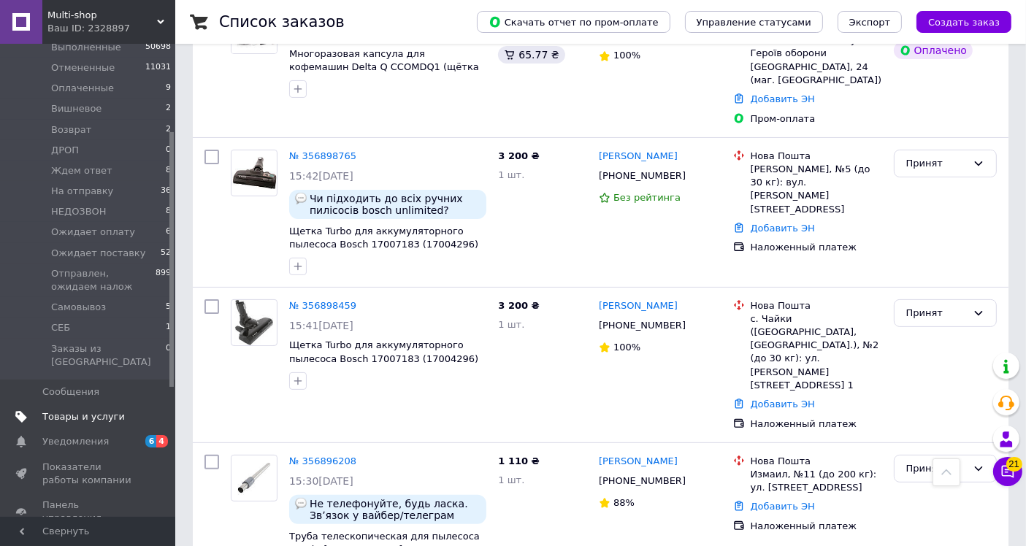
scroll to position [162, 0]
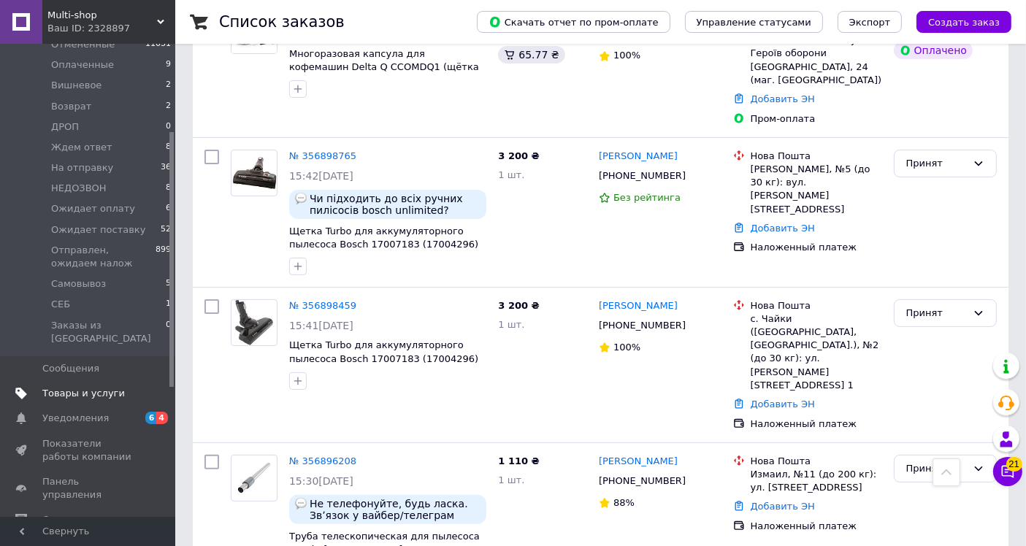
click at [90, 387] on span "Товары и услуги" at bounding box center [83, 393] width 83 height 13
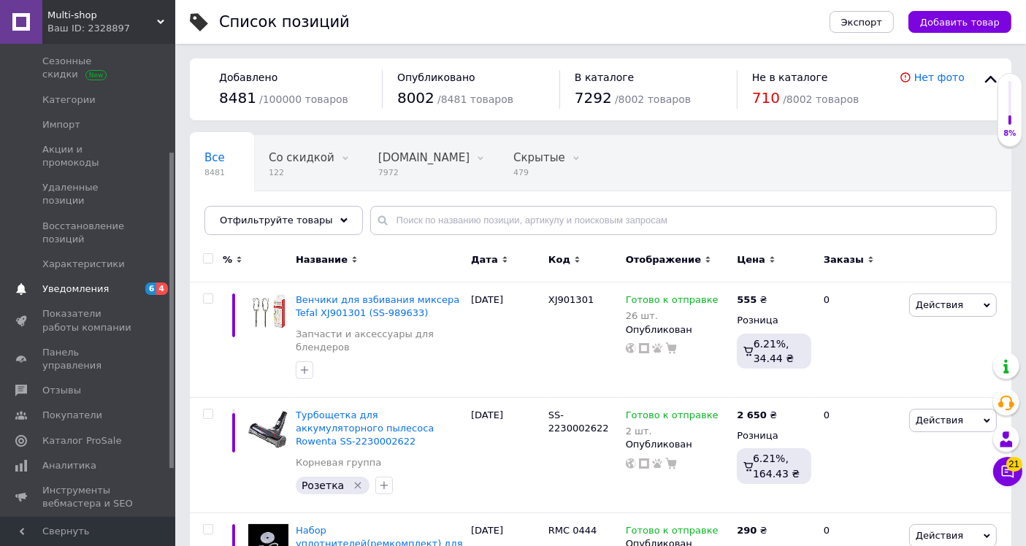
click at [87, 283] on span "Уведомления" at bounding box center [75, 289] width 66 height 13
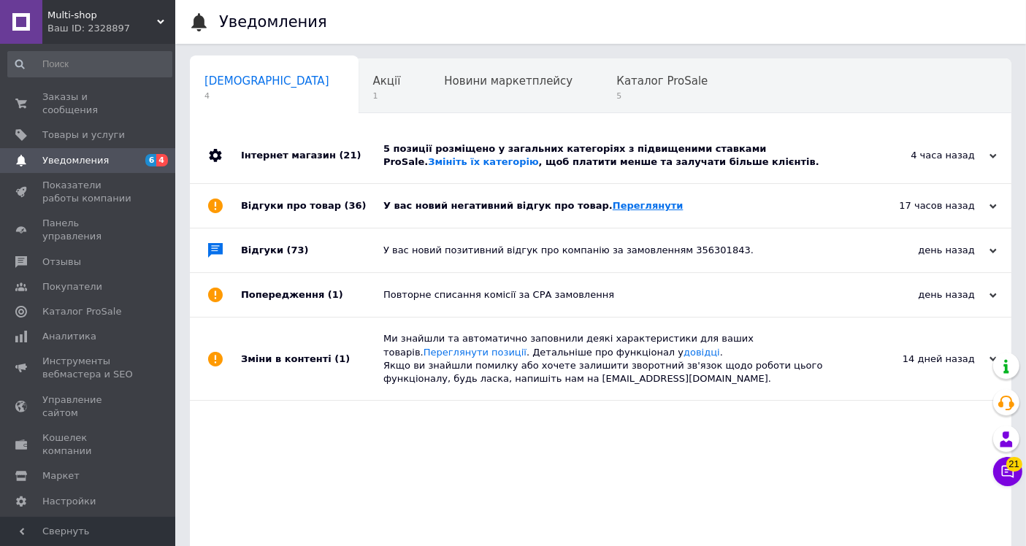
click at [613, 205] on link "Переглянути" at bounding box center [648, 205] width 71 height 11
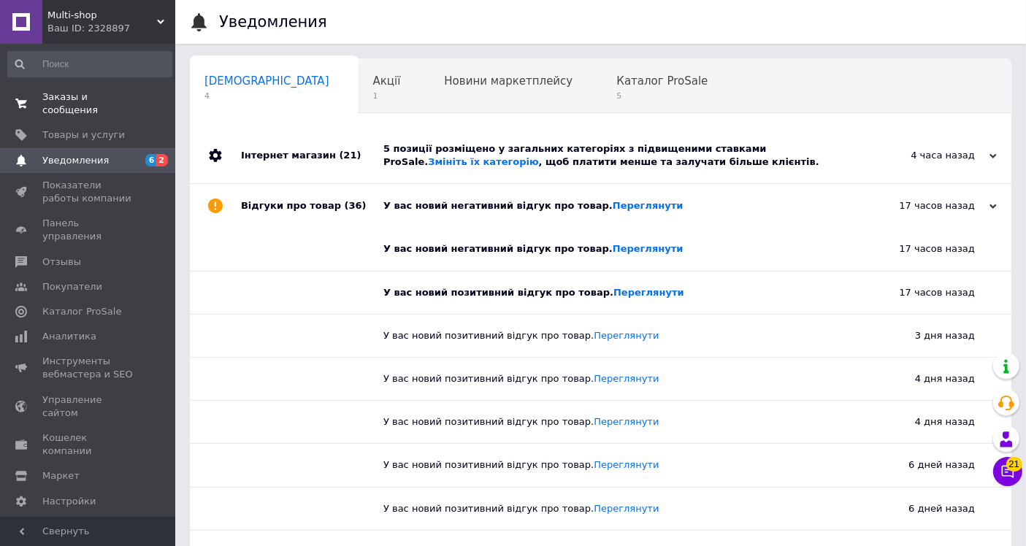
click at [71, 93] on span "Заказы и сообщения" at bounding box center [88, 104] width 93 height 26
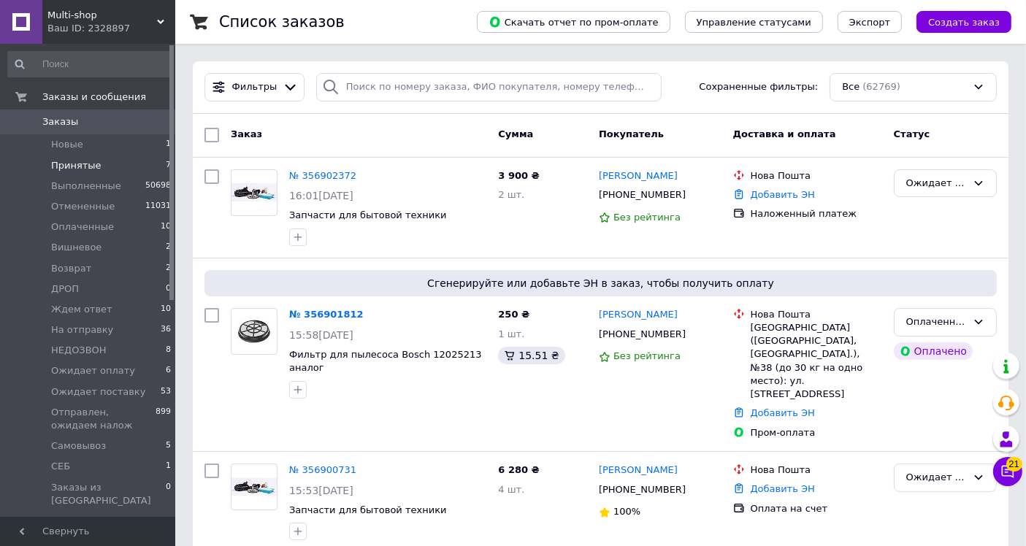
click at [104, 166] on li "Принятые 7" at bounding box center [90, 166] width 180 height 20
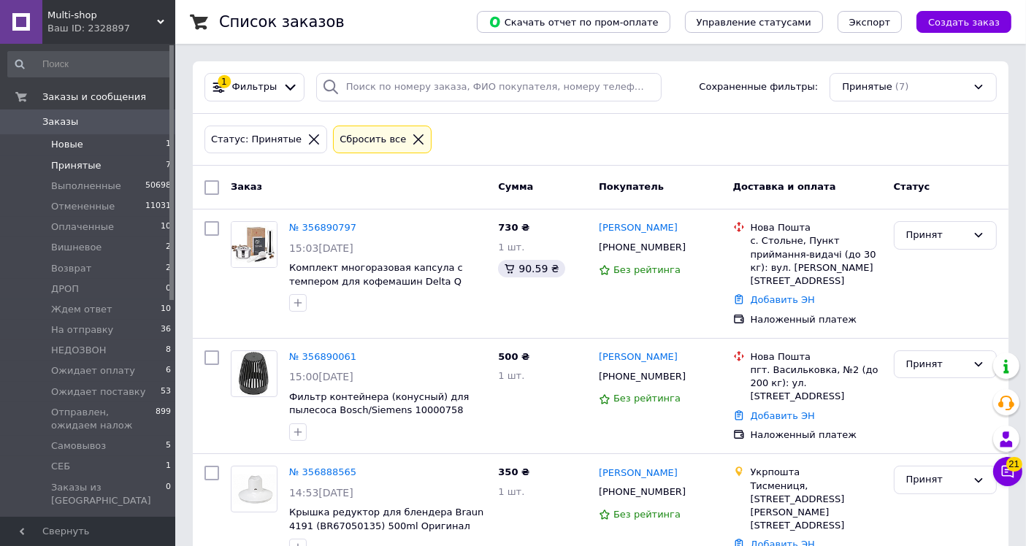
click at [102, 140] on li "Новые 1" at bounding box center [90, 144] width 180 height 20
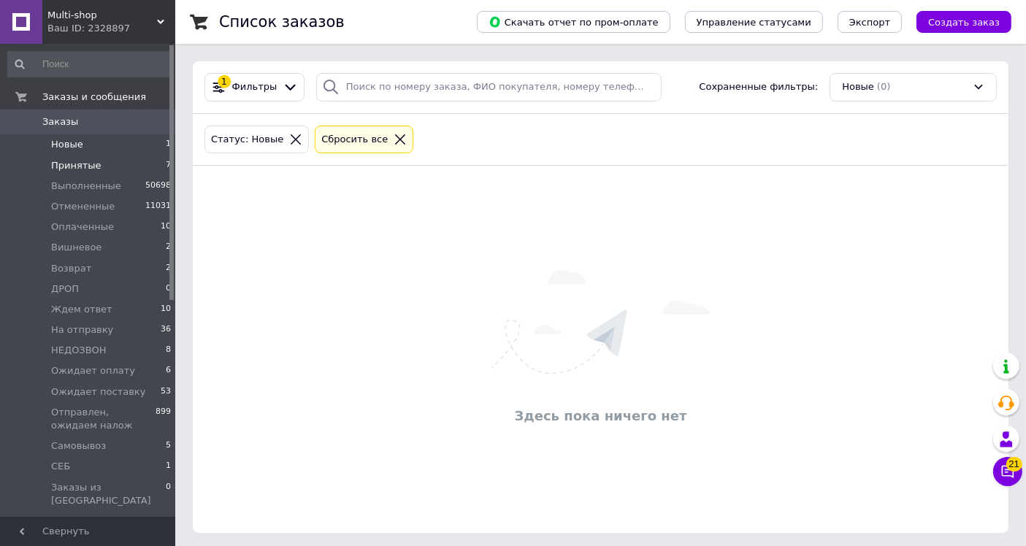
click at [96, 159] on li "Принятые 7" at bounding box center [90, 166] width 180 height 20
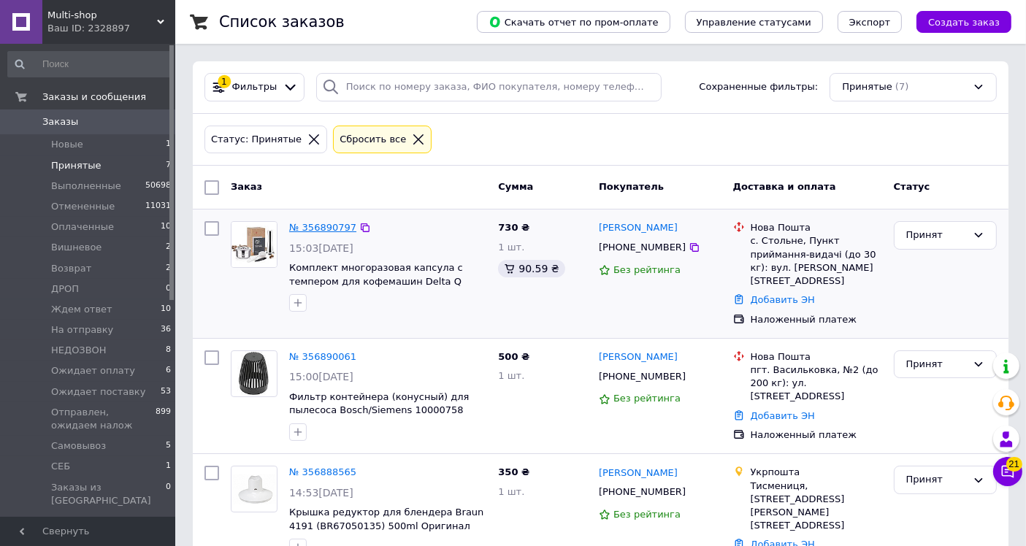
click at [311, 224] on link "№ 356890797" at bounding box center [322, 227] width 67 height 11
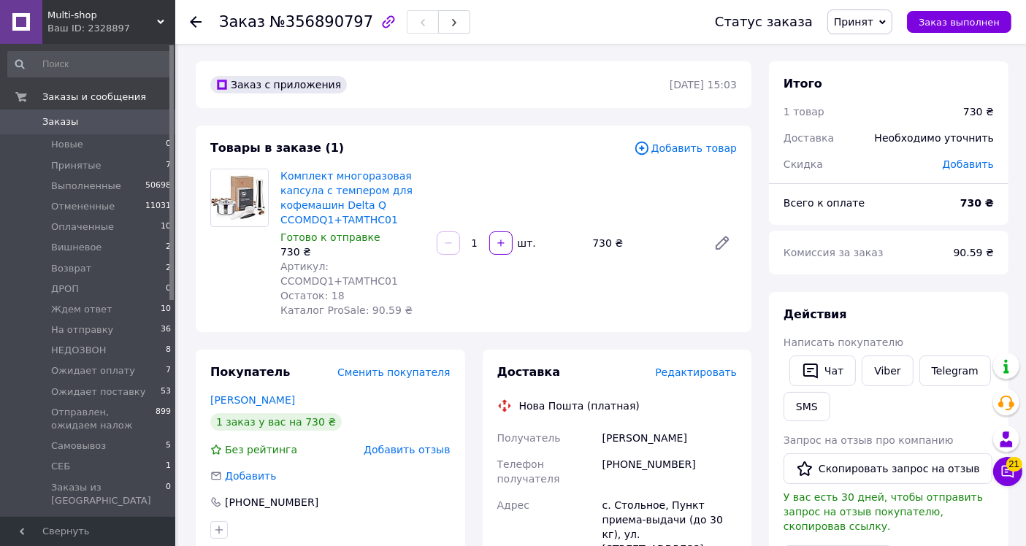
click at [359, 277] on span "Артикул: CCOMDQ1+TAMTHC01" at bounding box center [339, 274] width 118 height 26
copy span "TAMTHC01"
click at [73, 122] on span "Заказы" at bounding box center [88, 121] width 93 height 13
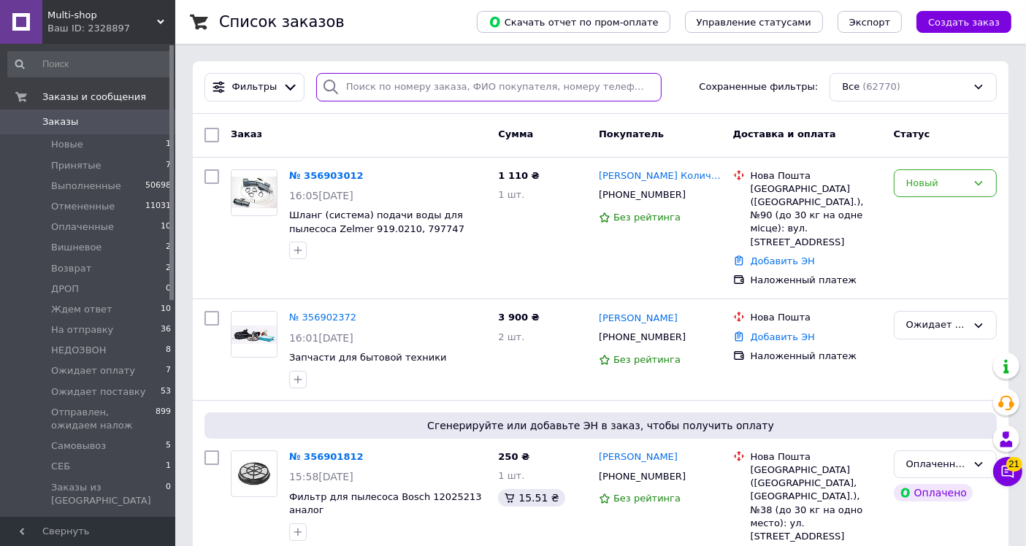
paste input "356823346"
type input "356823346"
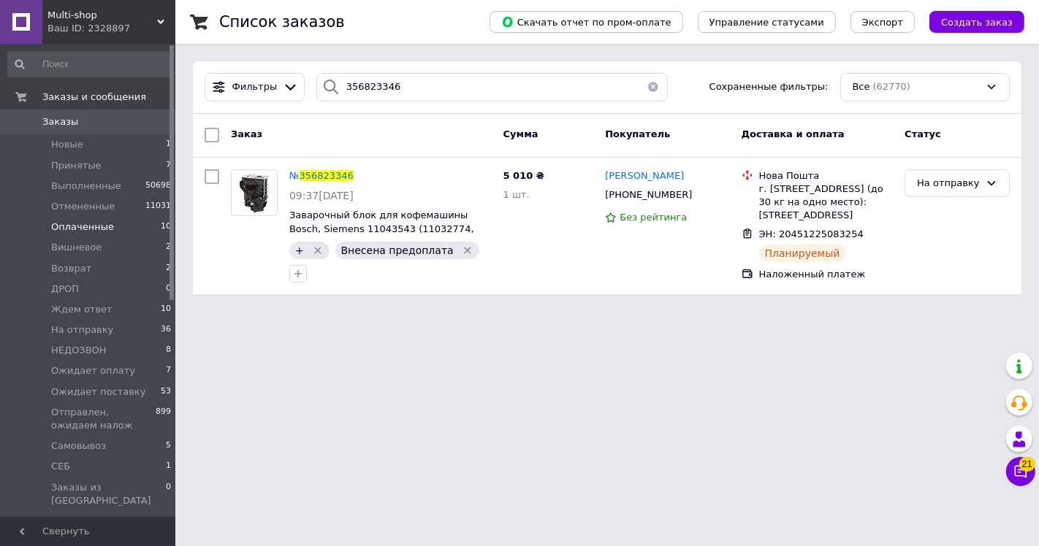
click at [104, 229] on span "Оплаченные" at bounding box center [82, 227] width 63 height 13
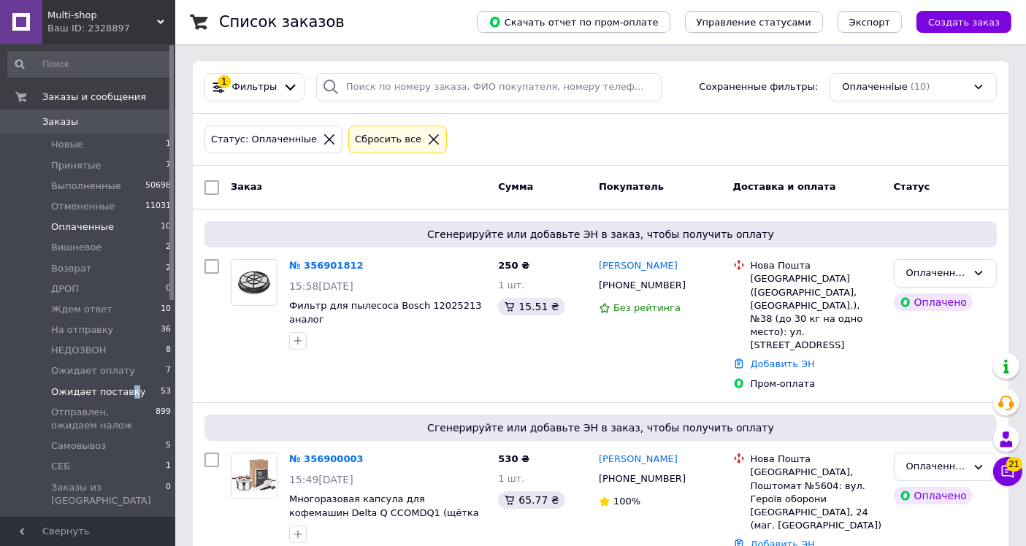
click at [123, 394] on span "Ожидает поставку" at bounding box center [98, 392] width 94 height 13
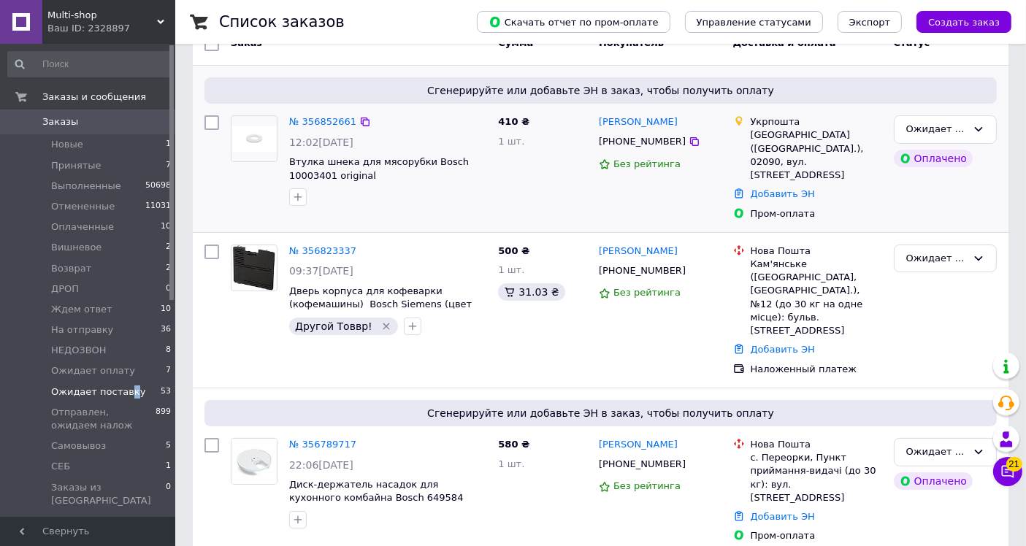
scroll to position [162, 0]
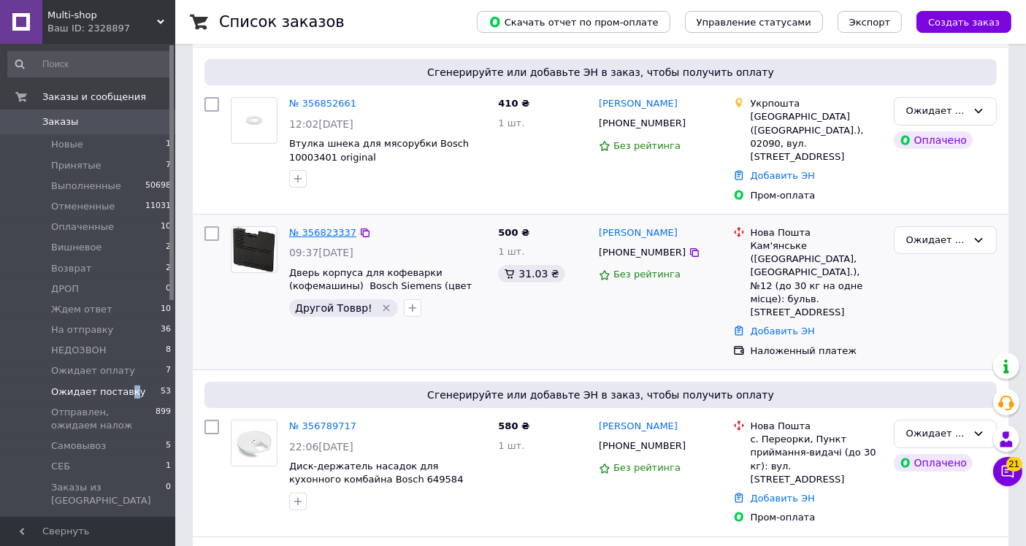
click at [326, 227] on link "№ 356823337" at bounding box center [322, 232] width 67 height 11
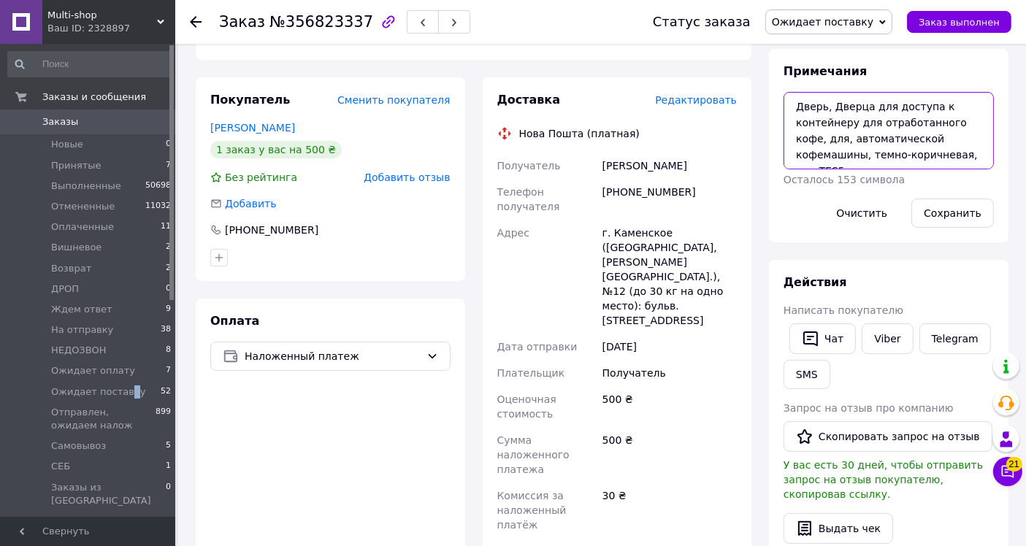
scroll to position [63, 0]
click at [807, 156] on textarea "Заказ №A61333 Дверь, Дверца для доступа к контейнеру для отработанного кофе, дл…" at bounding box center [889, 130] width 210 height 77
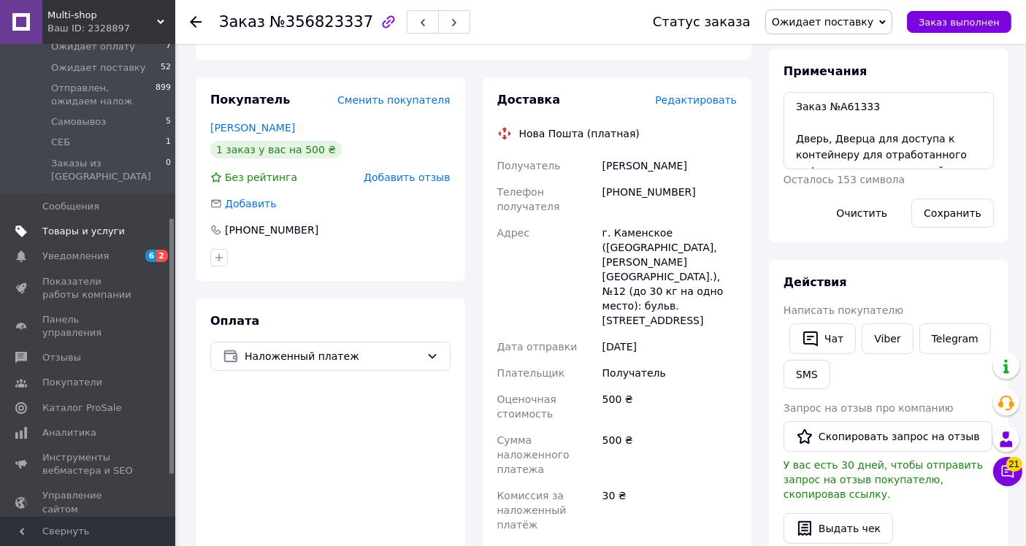
click at [92, 225] on span "Товары и услуги" at bounding box center [83, 231] width 83 height 13
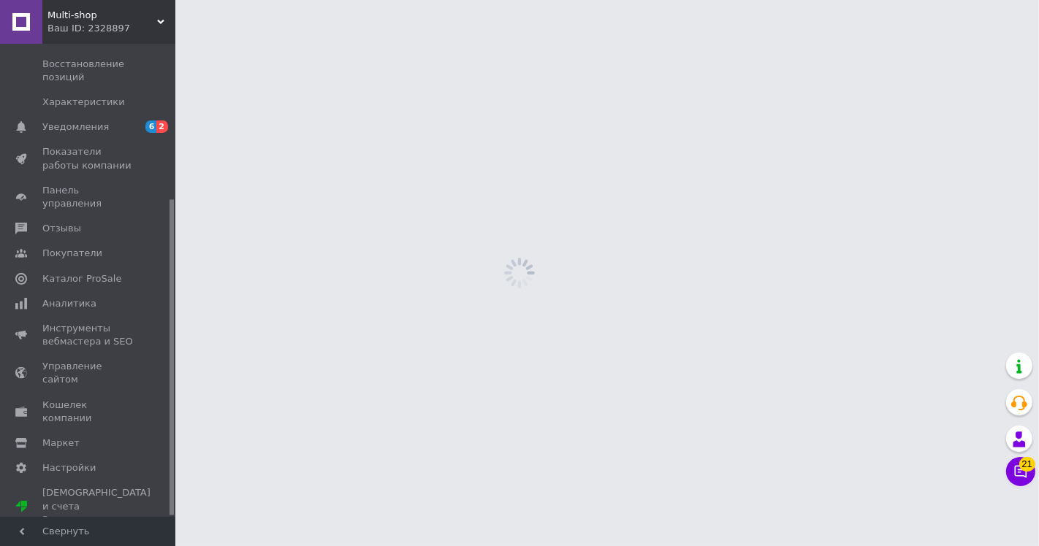
scroll to position [233, 0]
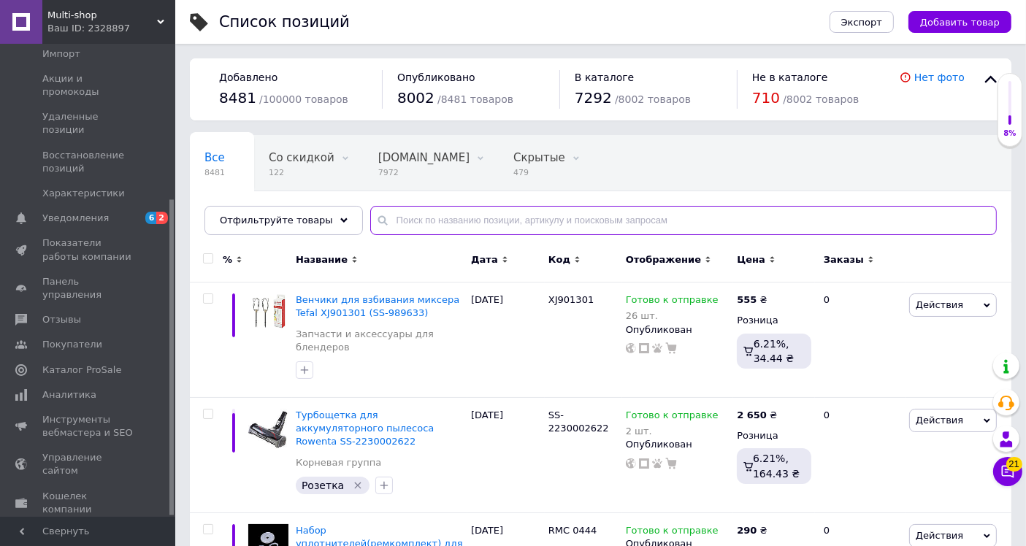
paste input "00707051"
type input "00707051"
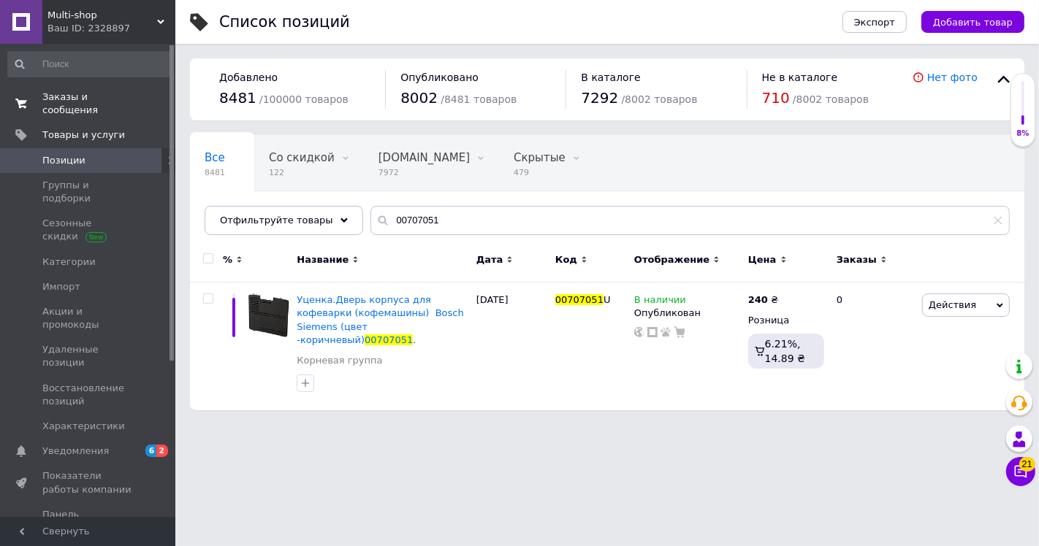
click at [67, 99] on span "Заказы и сообщения" at bounding box center [88, 104] width 93 height 26
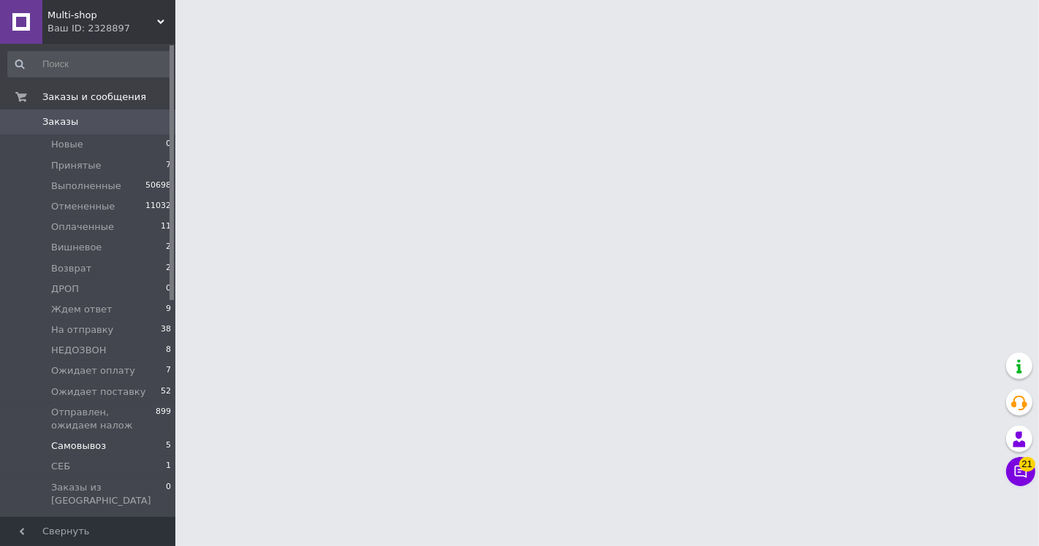
click at [92, 448] on span "Самовывоз" at bounding box center [78, 446] width 55 height 13
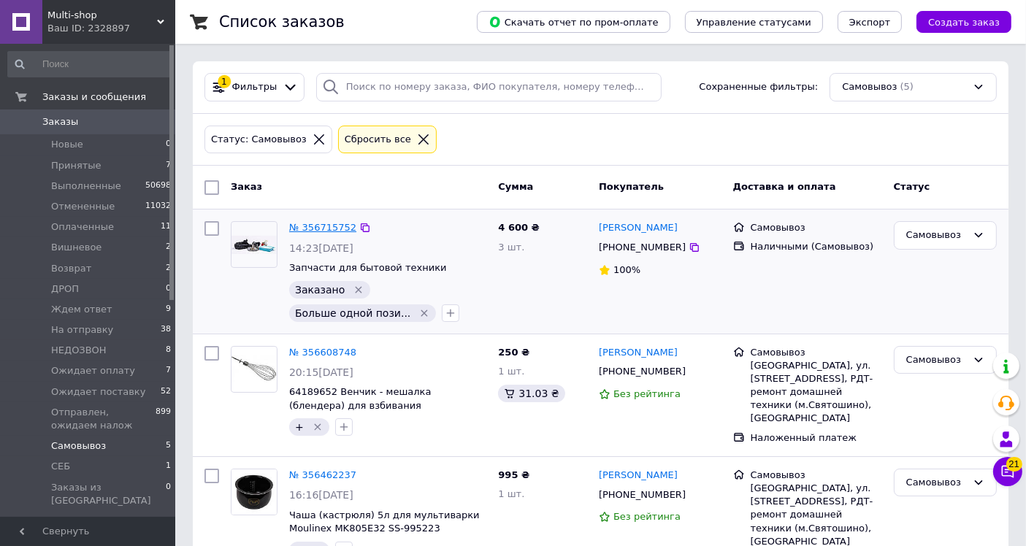
click at [327, 226] on link "№ 356715752" at bounding box center [322, 227] width 67 height 11
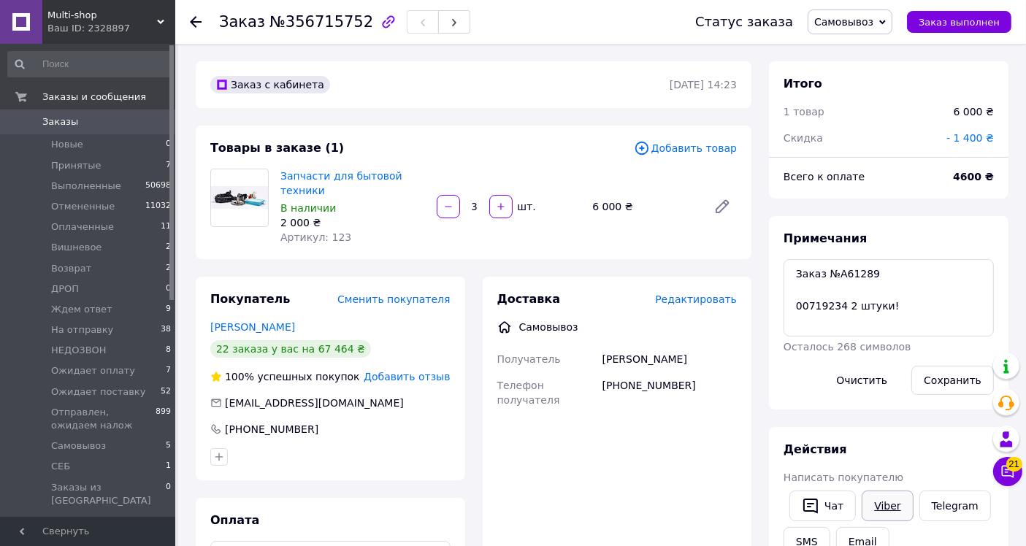
click at [882, 507] on link "Viber" at bounding box center [887, 506] width 51 height 31
click at [636, 383] on div "+380952032127" at bounding box center [670, 393] width 140 height 41
copy div "380952032127"
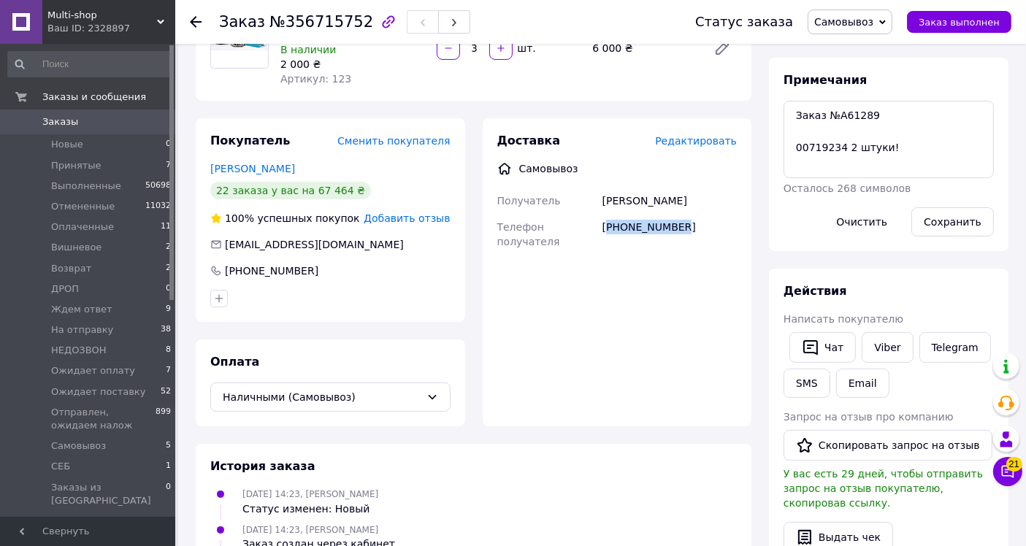
scroll to position [162, 0]
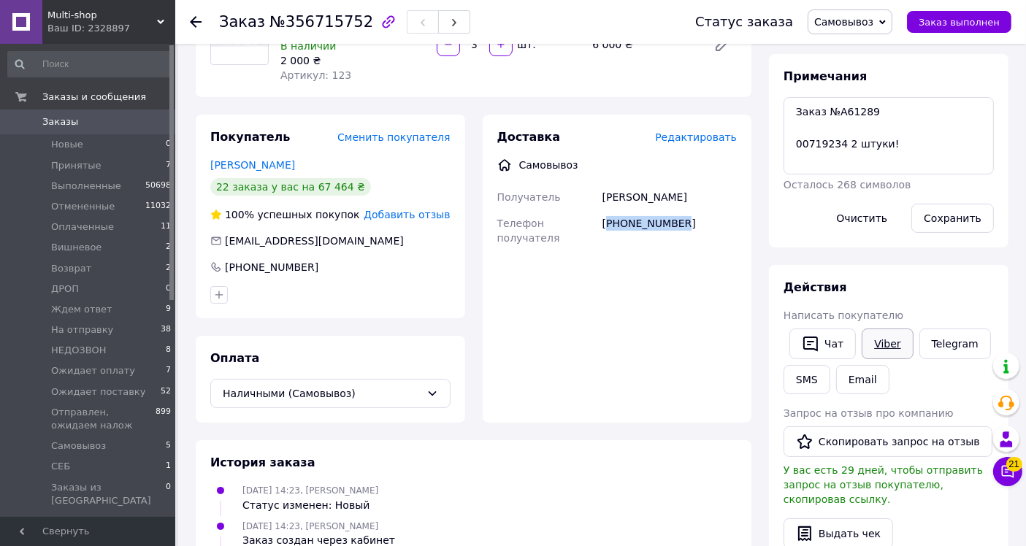
click at [891, 344] on link "Viber" at bounding box center [887, 344] width 51 height 31
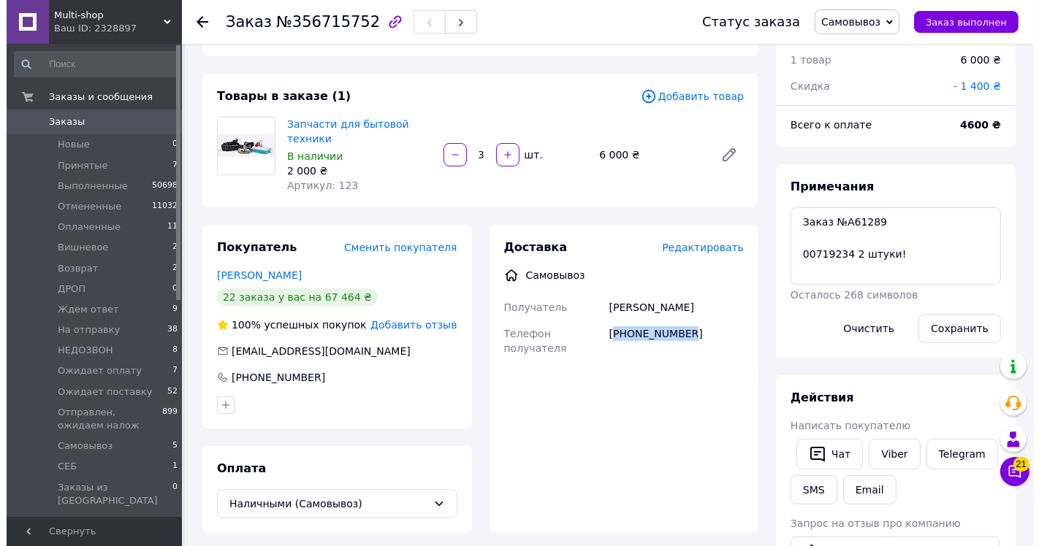
scroll to position [0, 0]
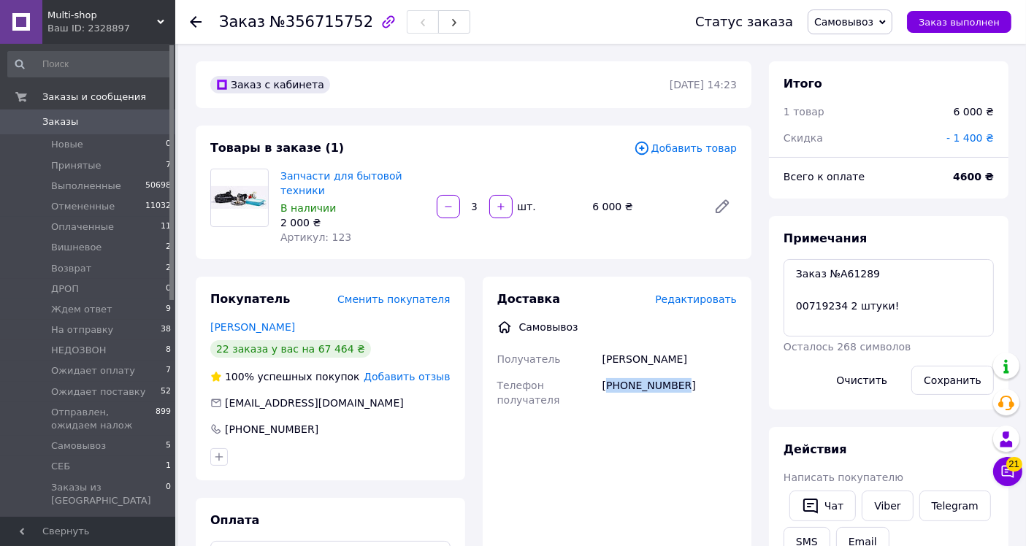
click at [78, 124] on span "Заказы" at bounding box center [88, 121] width 93 height 13
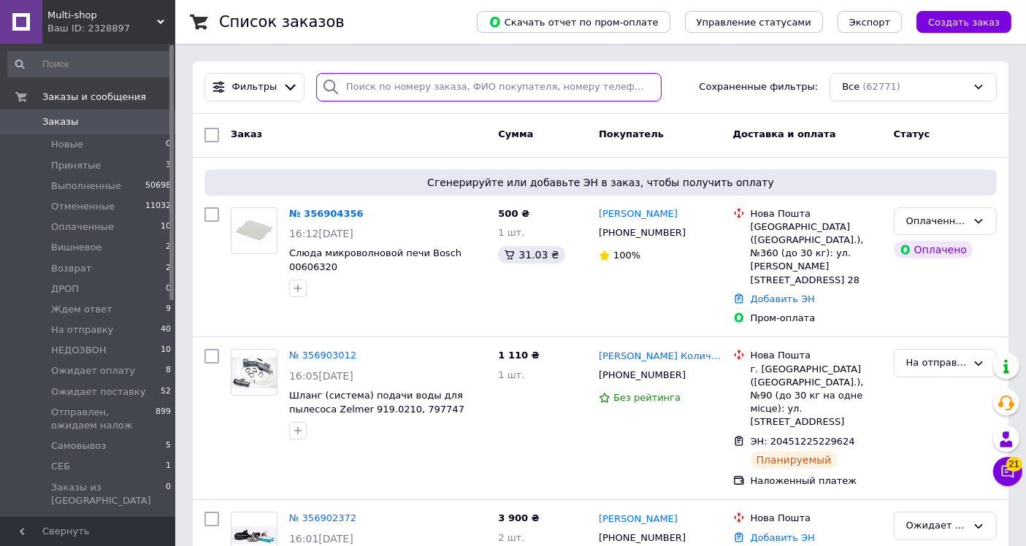
paste input "17001737"
type input "17001737"
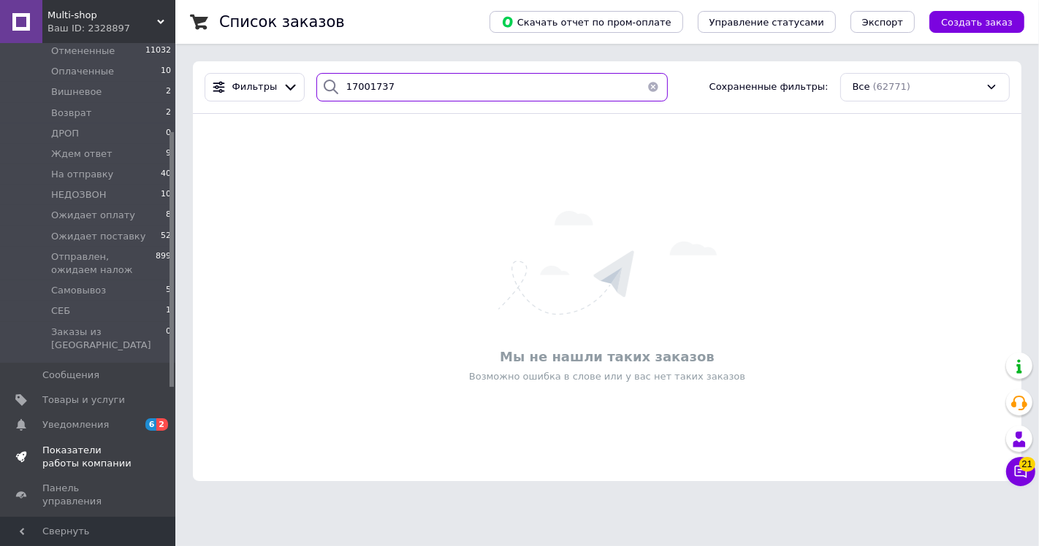
scroll to position [162, 0]
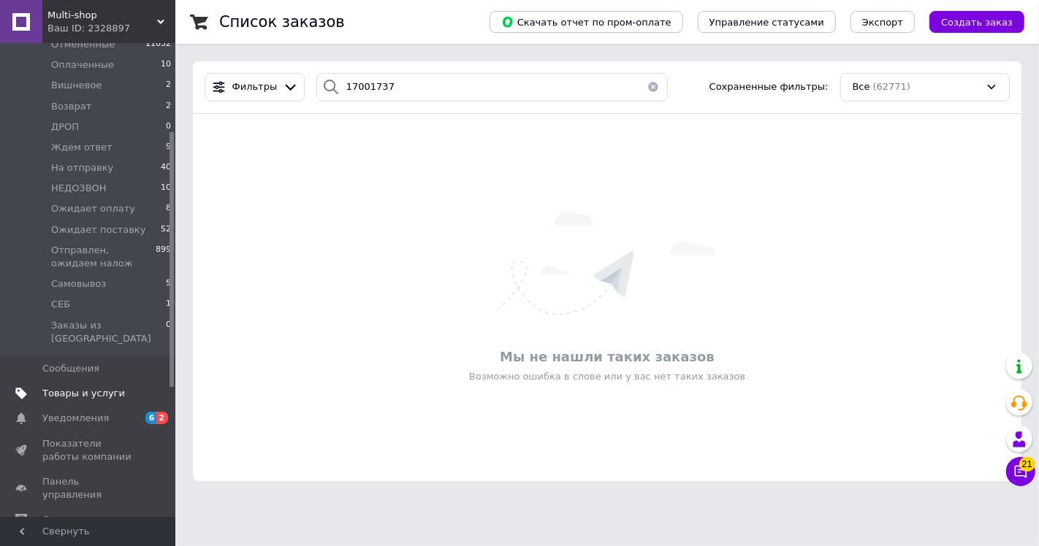
click at [95, 387] on span "Товары и услуги" at bounding box center [83, 393] width 83 height 13
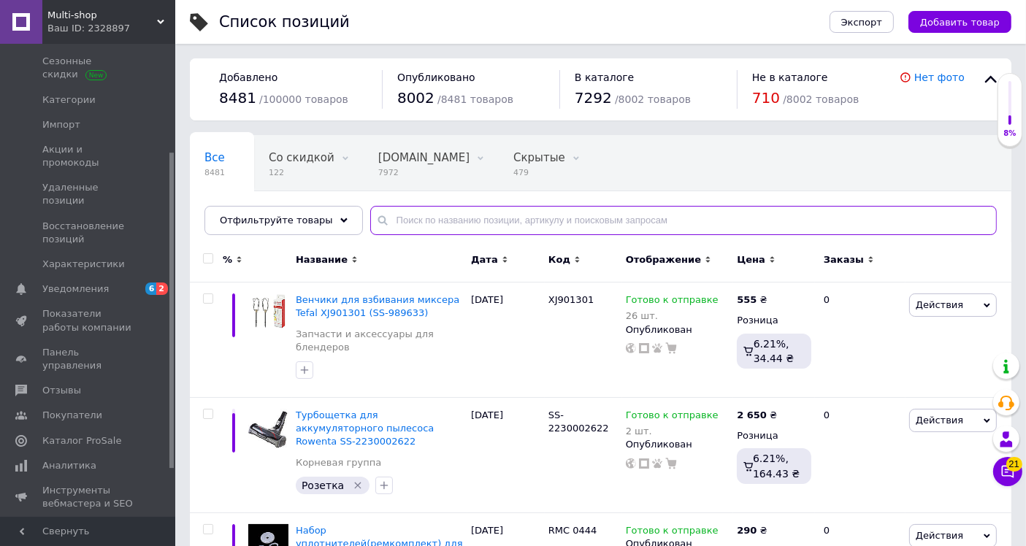
paste input "17001737"
type input "17001737"
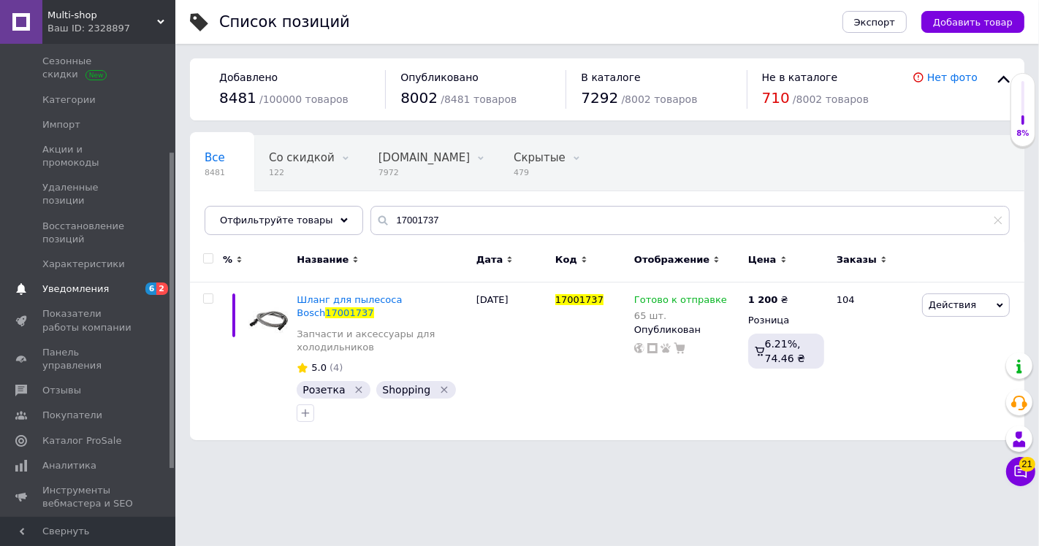
click at [69, 283] on span "Уведомления" at bounding box center [75, 289] width 66 height 13
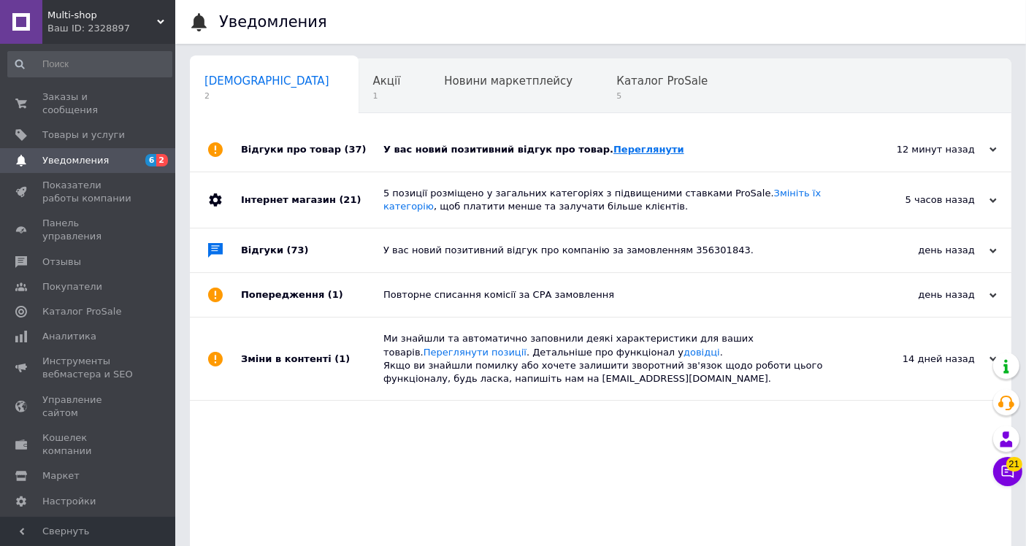
click at [630, 144] on link "Переглянути" at bounding box center [649, 149] width 71 height 11
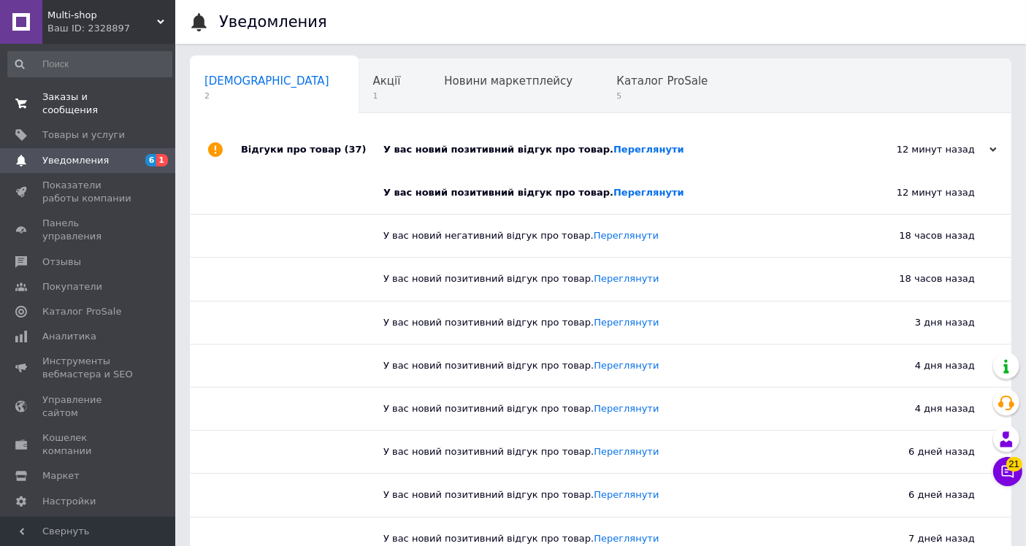
click at [64, 96] on span "Заказы и сообщения" at bounding box center [88, 104] width 93 height 26
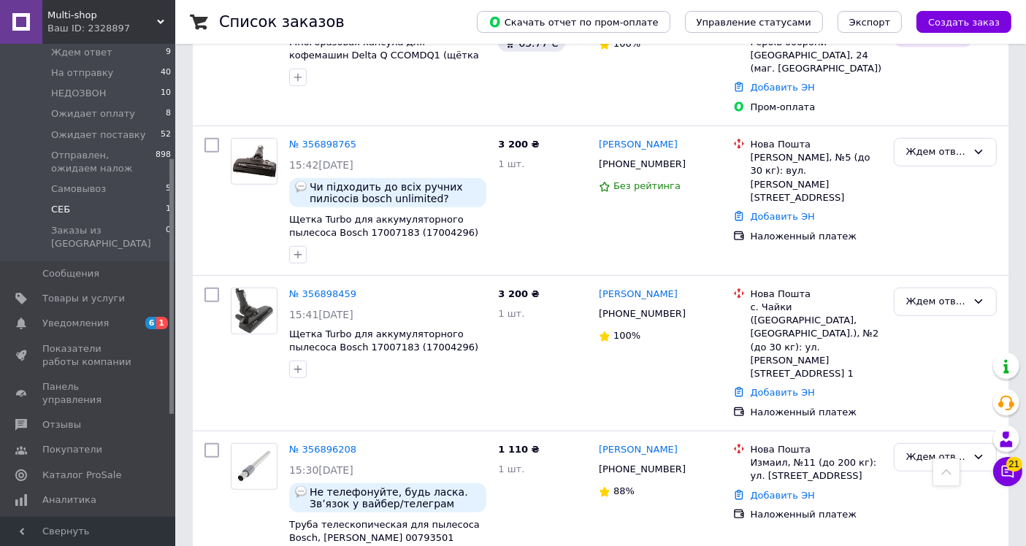
scroll to position [159, 0]
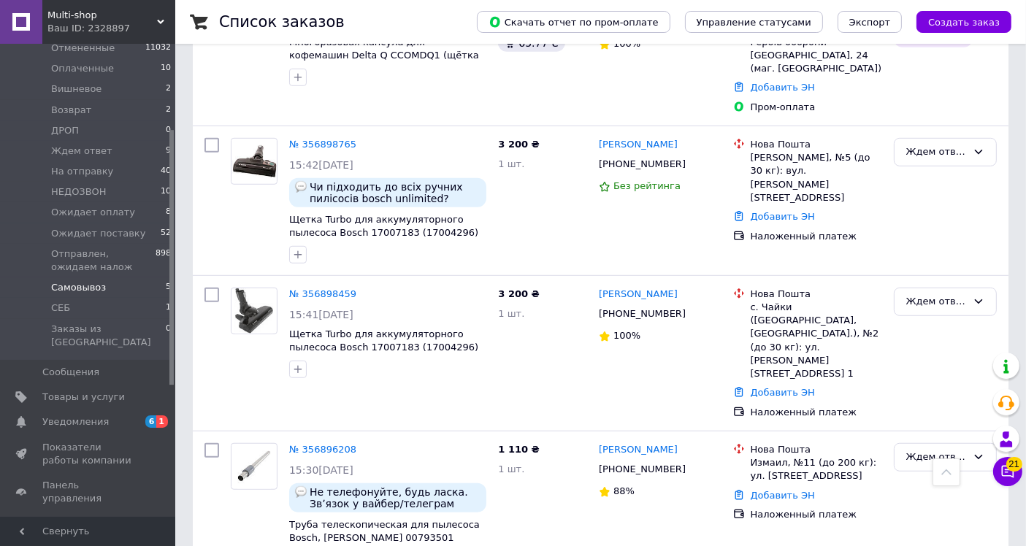
click at [84, 282] on span "Самовывоз" at bounding box center [78, 287] width 55 height 13
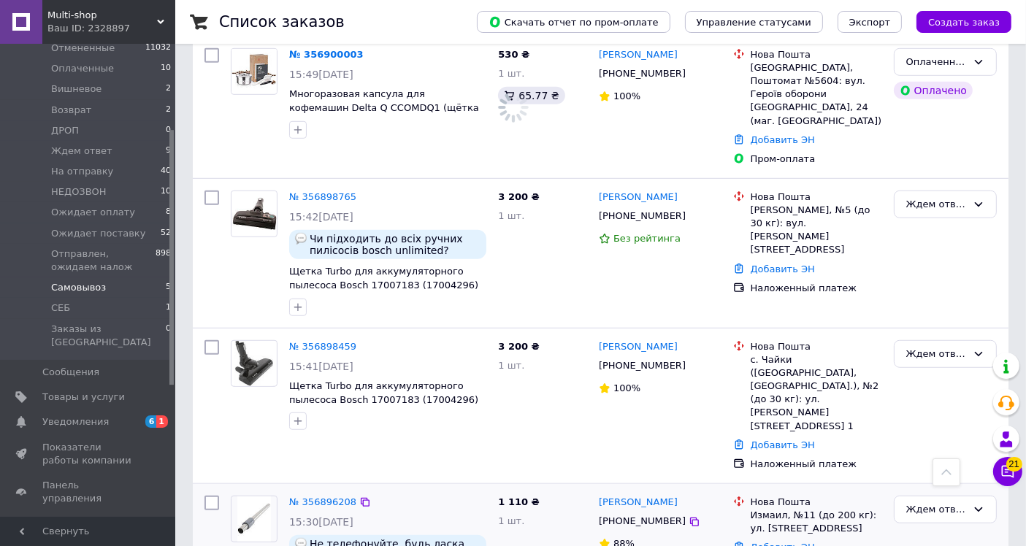
scroll to position [1026, 0]
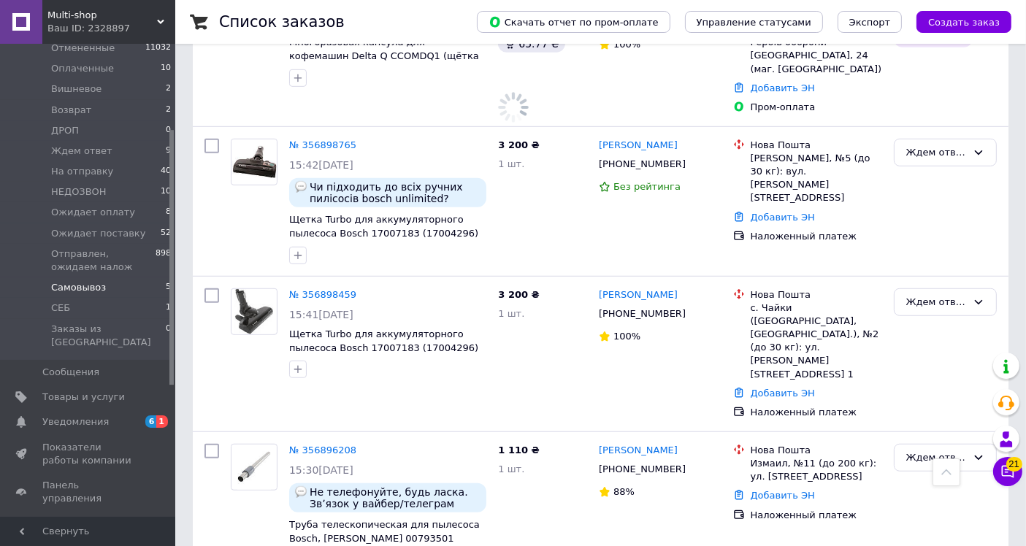
click at [102, 291] on li "Самовывоз 5" at bounding box center [90, 288] width 180 height 20
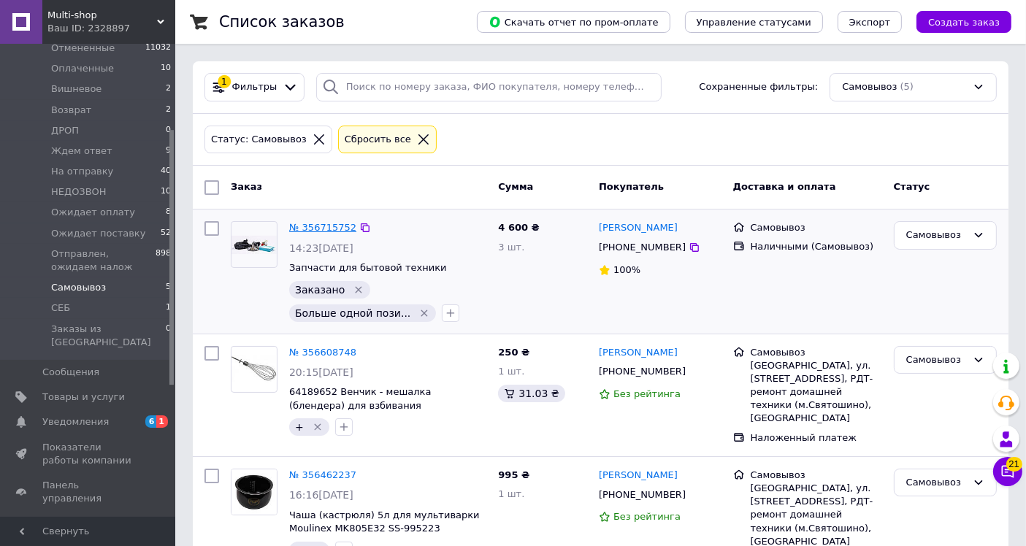
click at [344, 228] on link "№ 356715752" at bounding box center [322, 227] width 67 height 11
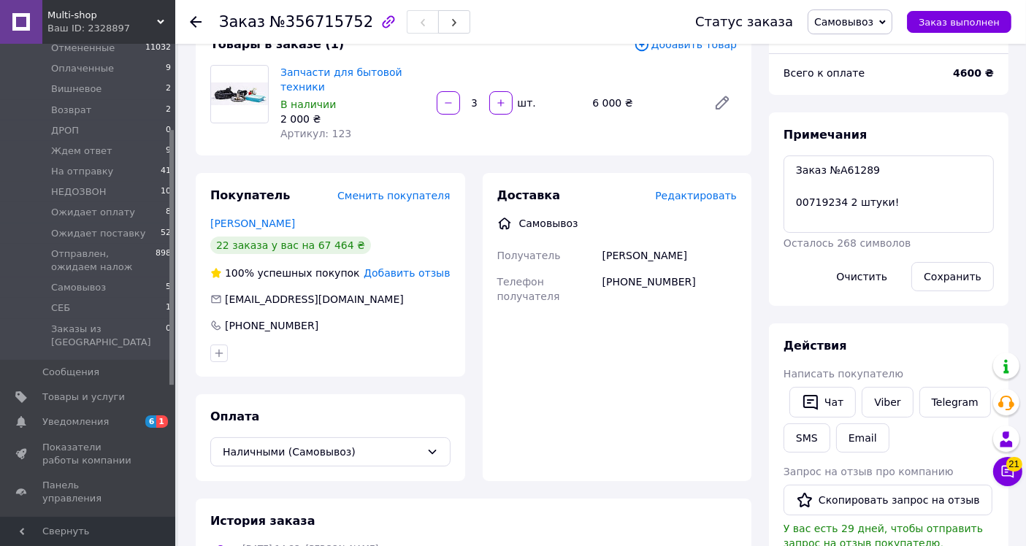
scroll to position [162, 0]
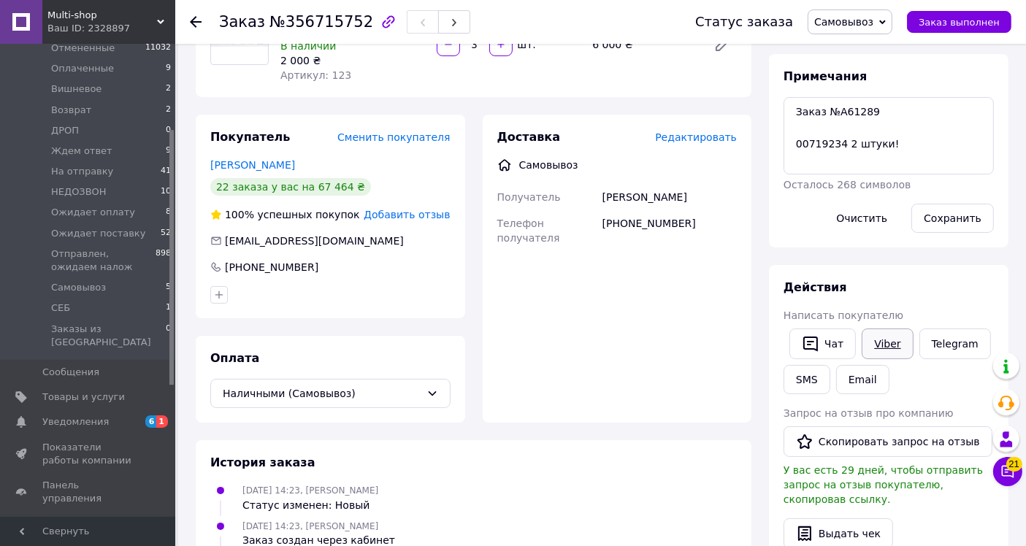
click at [888, 348] on link "Viber" at bounding box center [887, 344] width 51 height 31
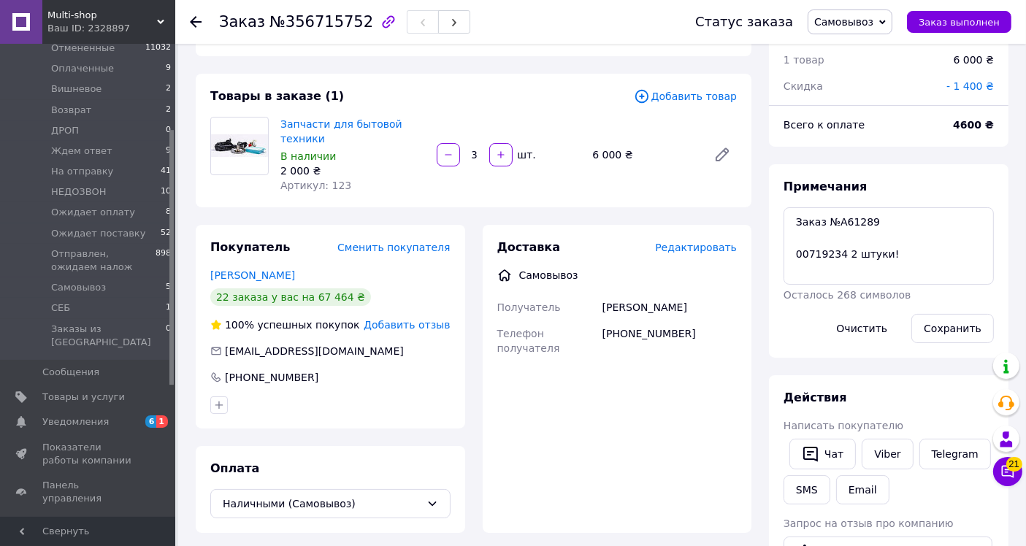
scroll to position [0, 0]
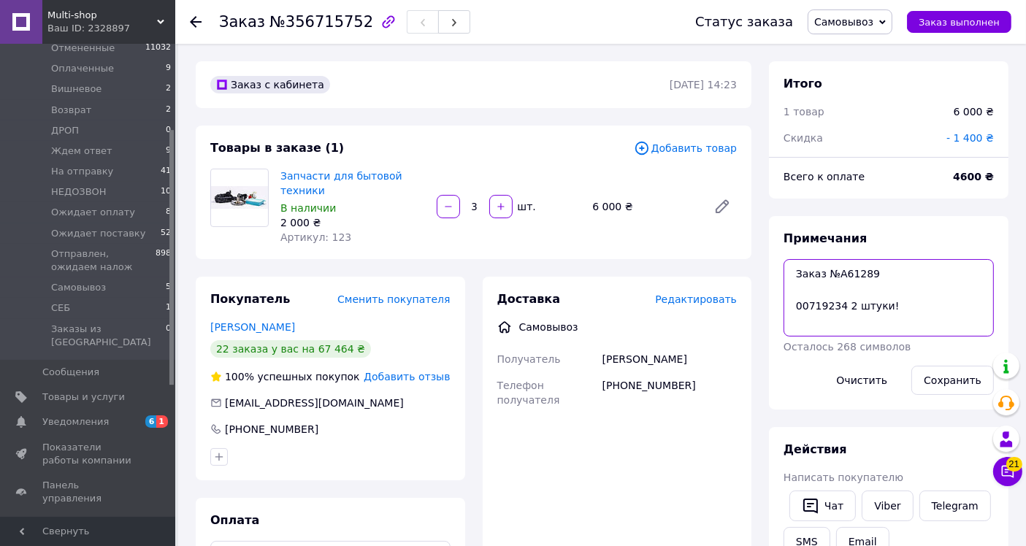
click at [858, 273] on textarea "Заказ №A61289 00719234 2 штуки!" at bounding box center [889, 297] width 210 height 77
click at [858, 272] on textarea "Заказ №A61289 00719234 2 штуки!" at bounding box center [889, 297] width 210 height 77
click at [92, 291] on span "Самовывоз" at bounding box center [78, 287] width 55 height 13
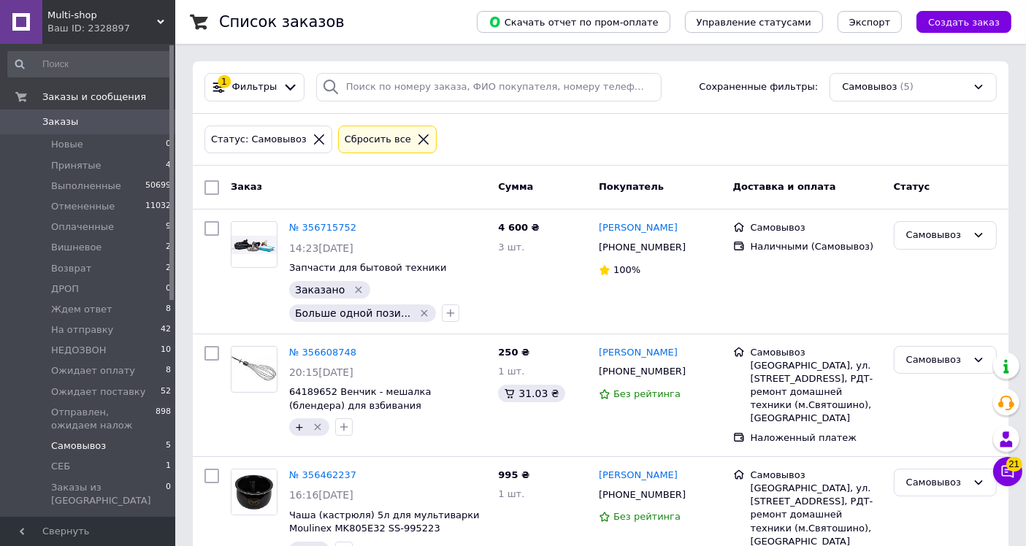
click at [83, 120] on span "Заказы" at bounding box center [88, 121] width 93 height 13
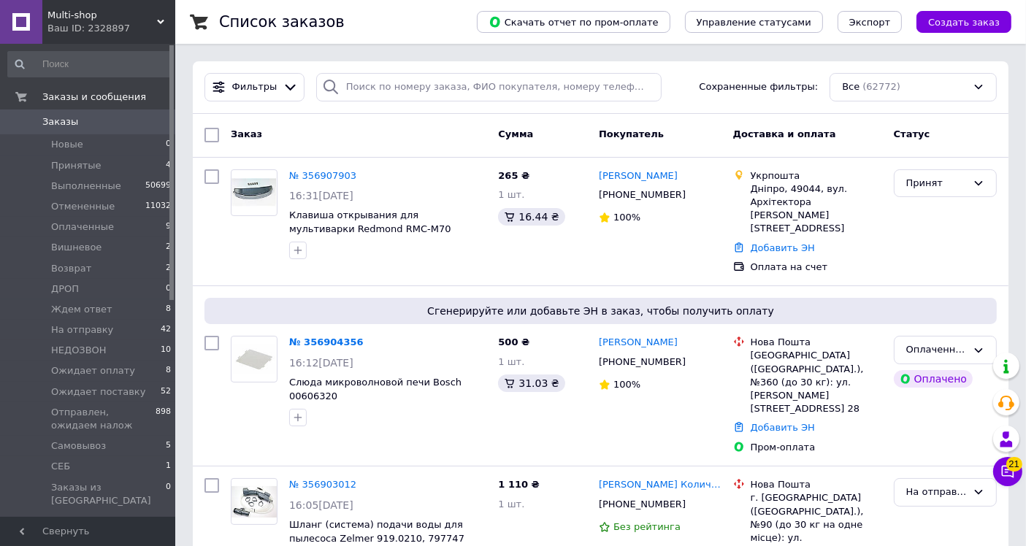
click at [73, 126] on span "Заказы" at bounding box center [88, 121] width 93 height 13
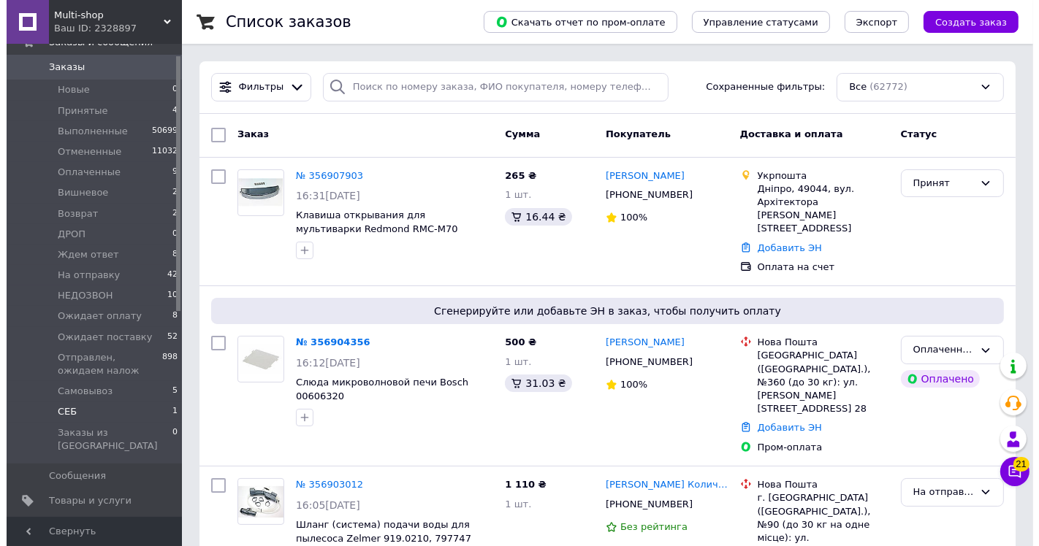
scroll to position [81, 0]
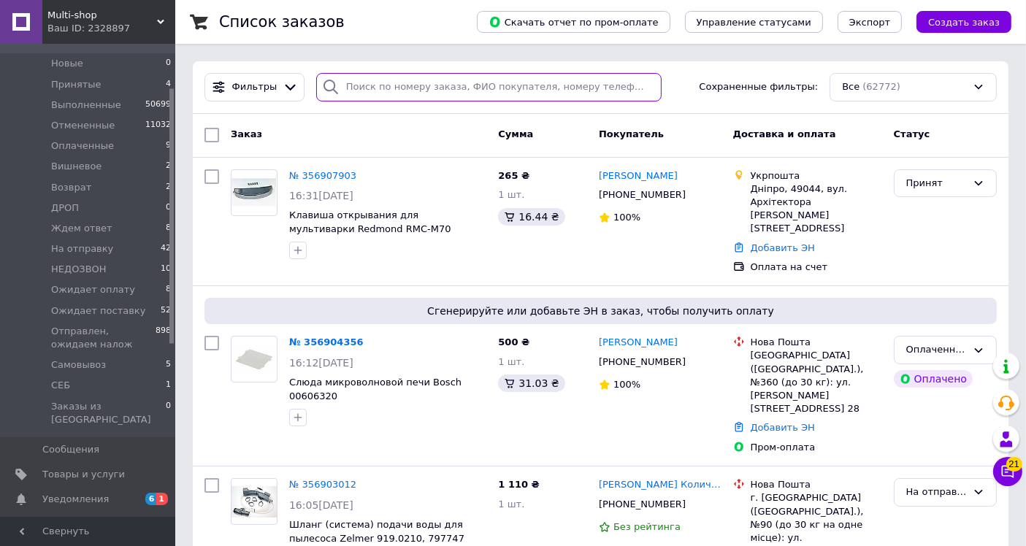
paste input "+380964226164"
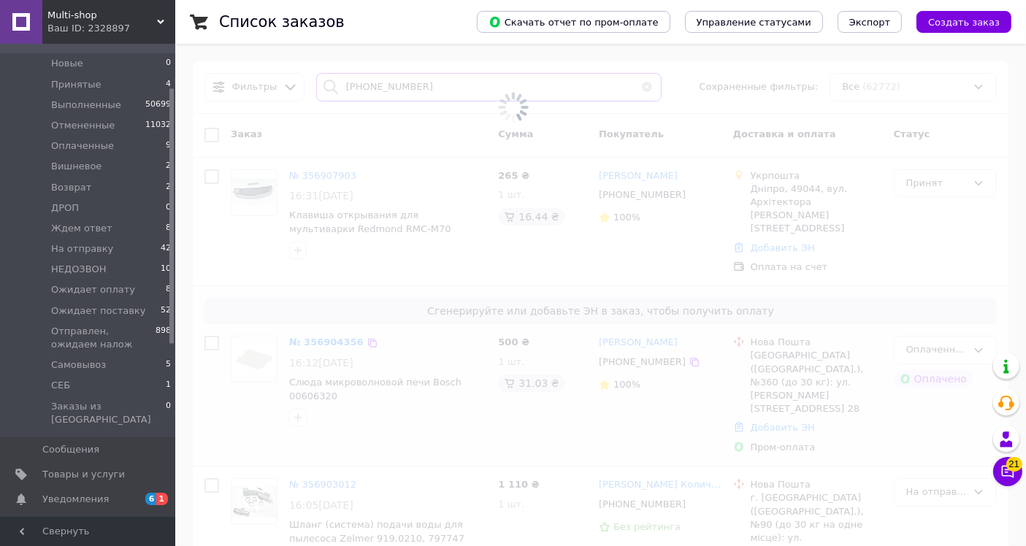
type input "+380964226164"
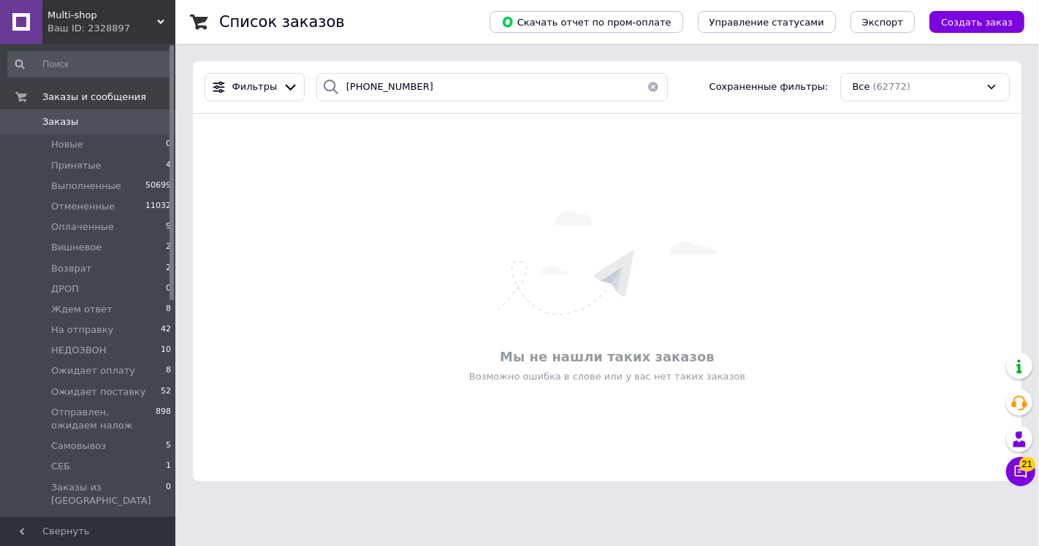
click at [72, 122] on span "Заказы" at bounding box center [60, 121] width 36 height 13
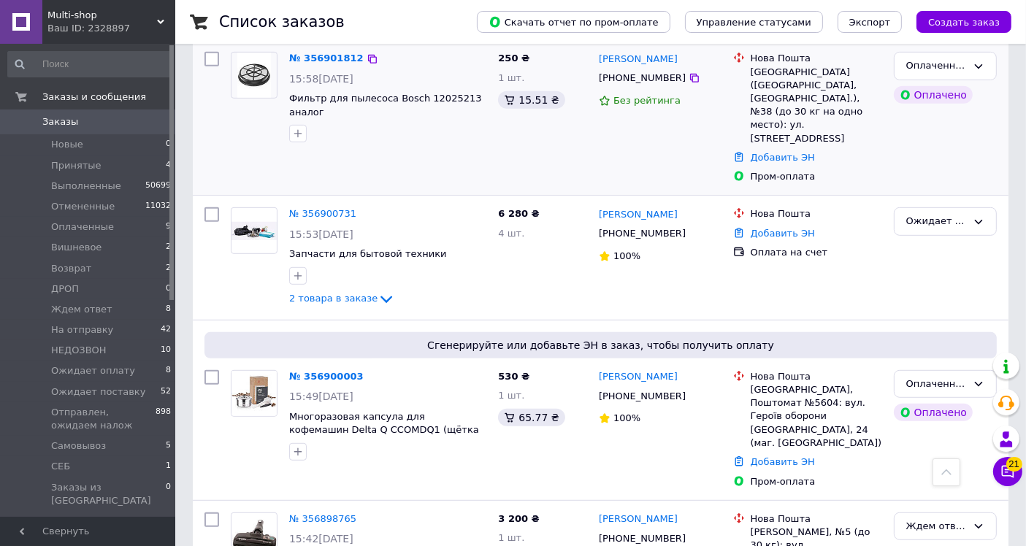
scroll to position [730, 0]
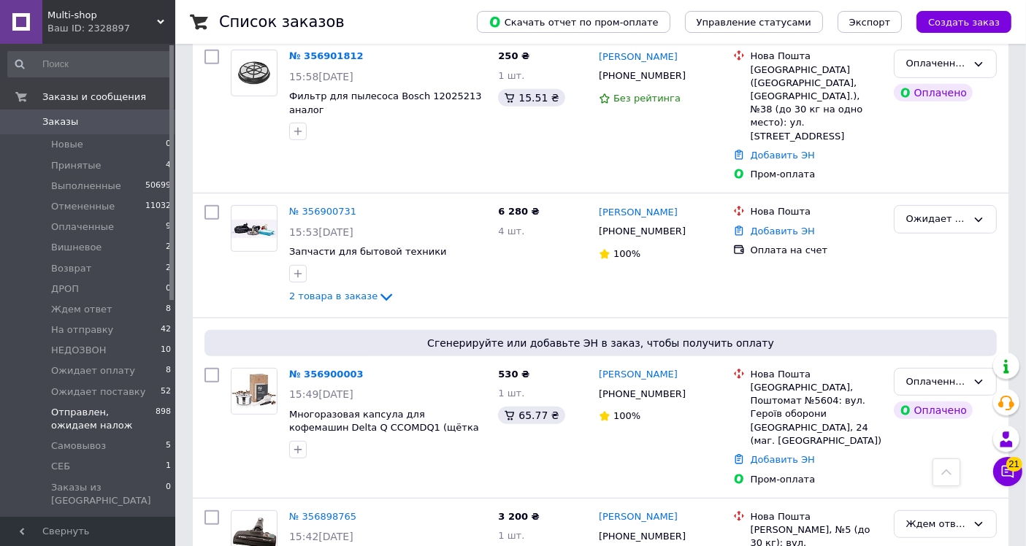
click at [117, 414] on span "Отправлен, ожидаем налож" at bounding box center [103, 419] width 104 height 26
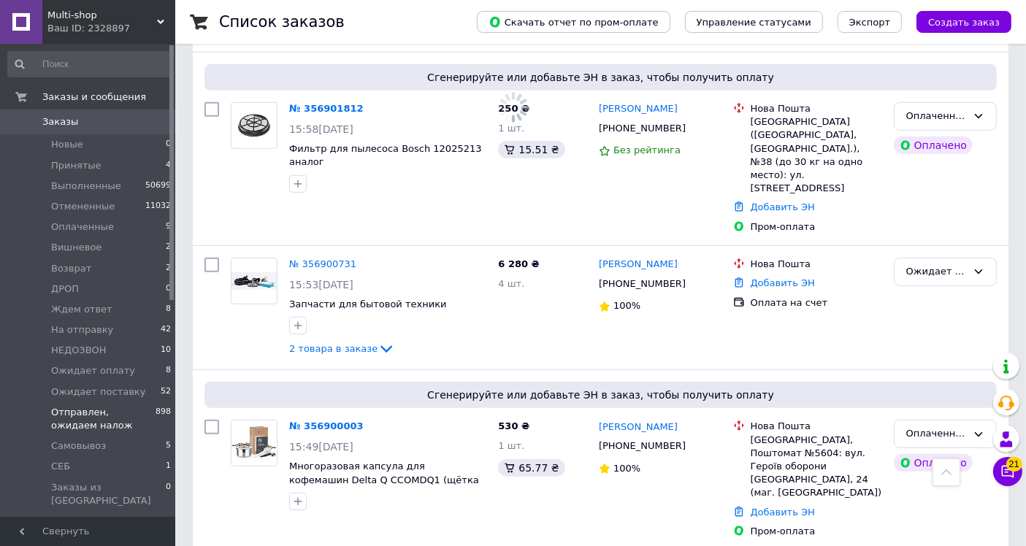
scroll to position [782, 0]
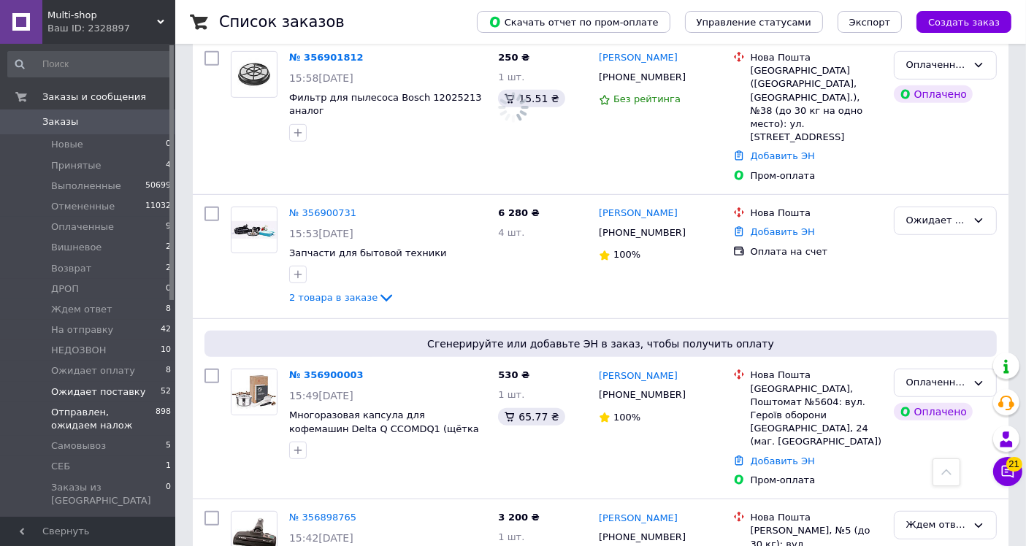
click at [118, 396] on span "Ожидает поставку" at bounding box center [98, 392] width 94 height 13
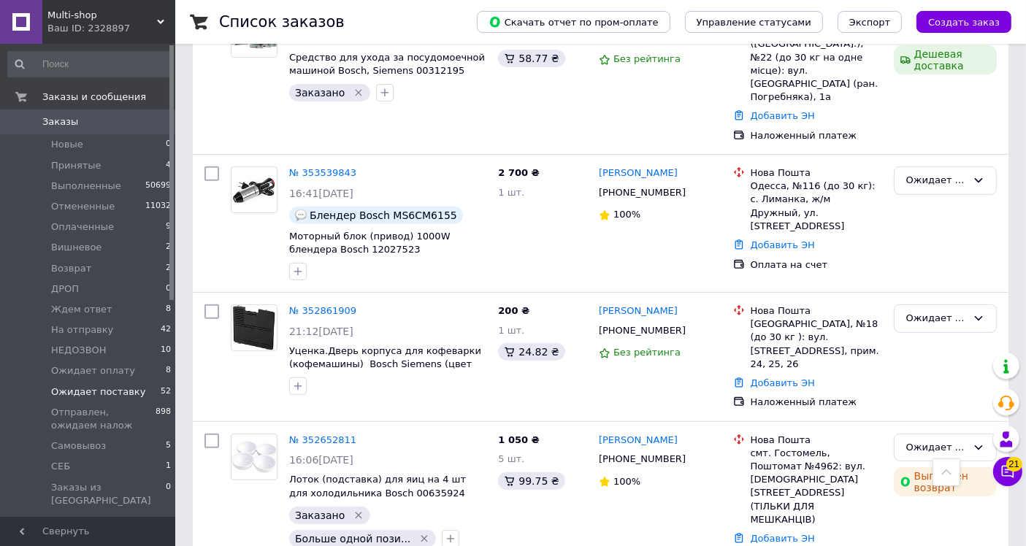
scroll to position [6378, 0]
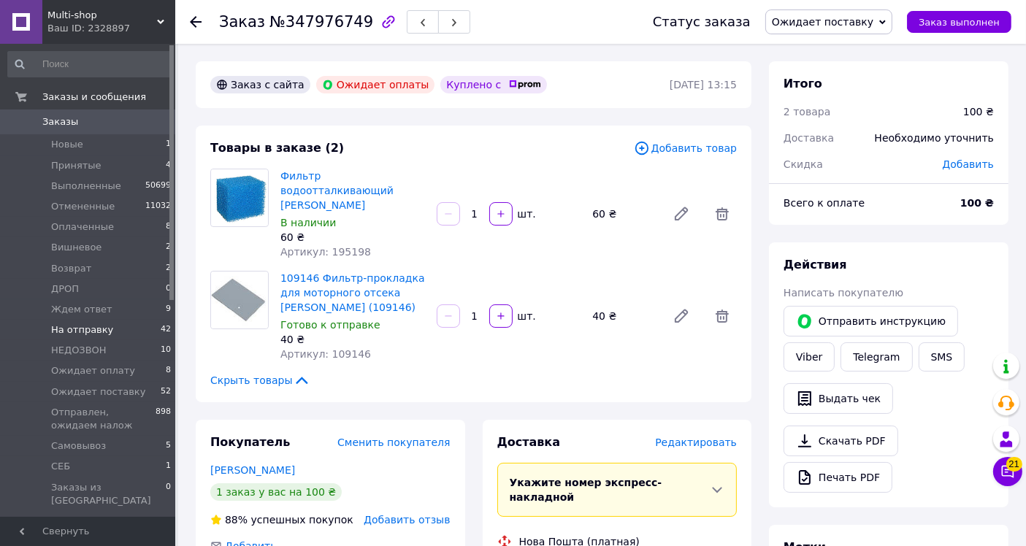
click at [79, 332] on span "На отправку" at bounding box center [82, 330] width 62 height 13
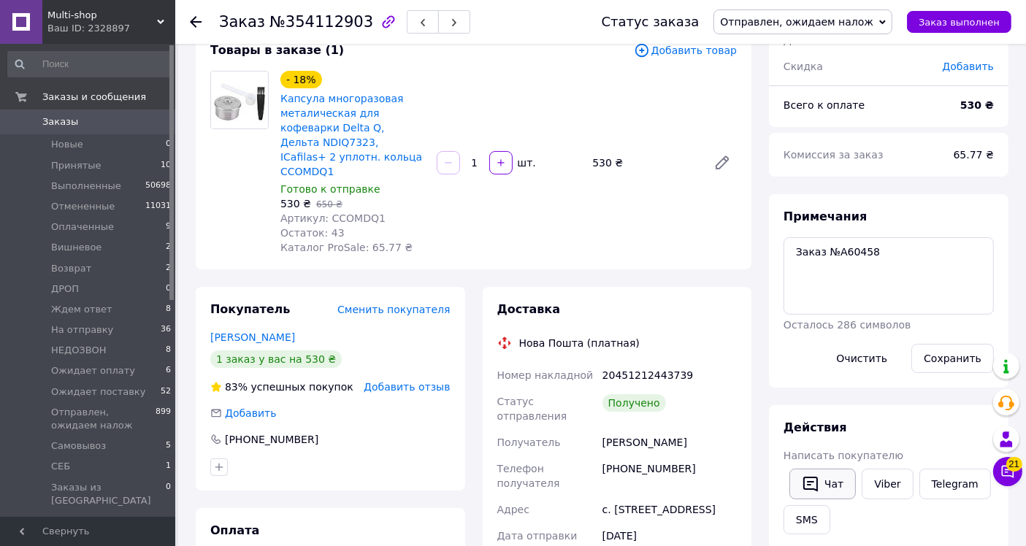
scroll to position [162, 0]
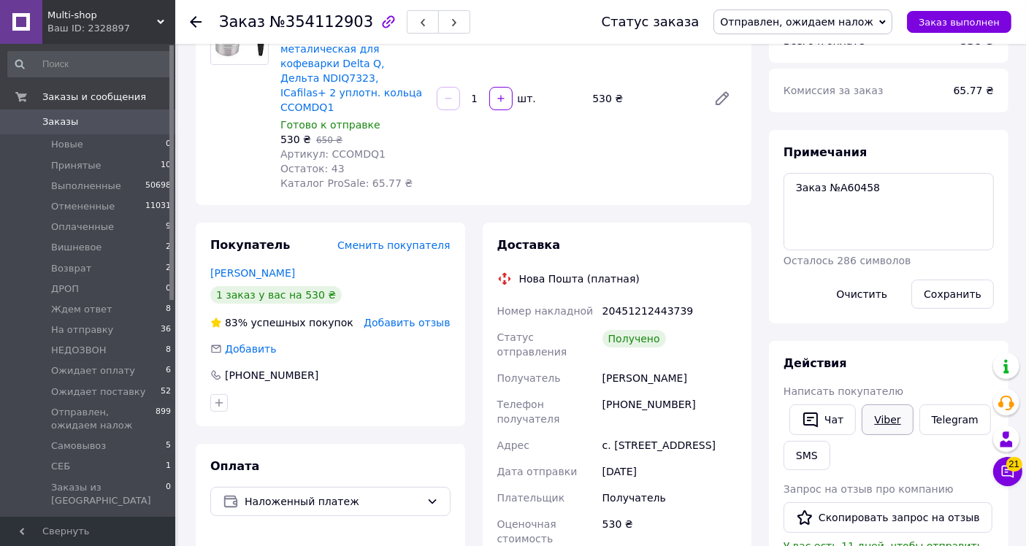
click at [884, 424] on link "Viber" at bounding box center [887, 420] width 51 height 31
click at [828, 420] on button "Чат" at bounding box center [823, 420] width 66 height 31
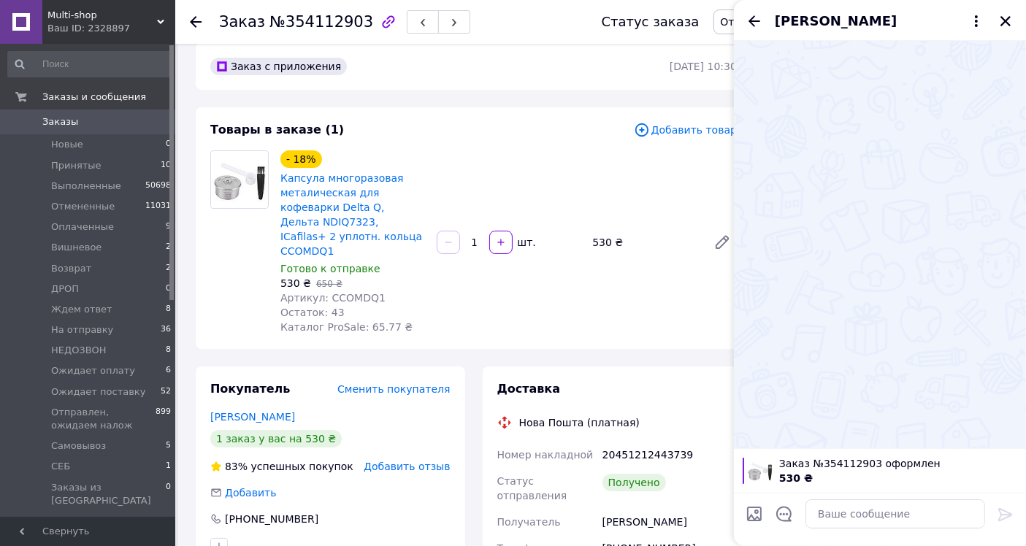
scroll to position [0, 0]
